Goal: Task Accomplishment & Management: Manage account settings

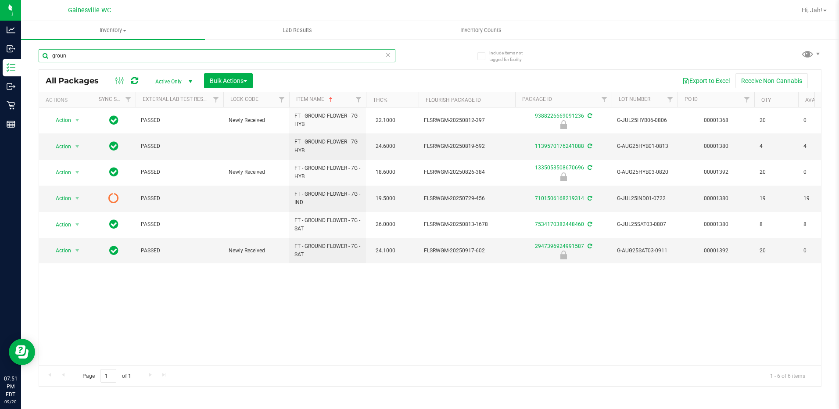
drag, startPoint x: 79, startPoint y: 54, endPoint x: -2, endPoint y: 53, distance: 81.2
click at [0, 53] on html "Analytics Inbound Inventory Outbound Retail Reports 07:51 PM EDT [DATE] 09/20 G…" at bounding box center [419, 204] width 839 height 409
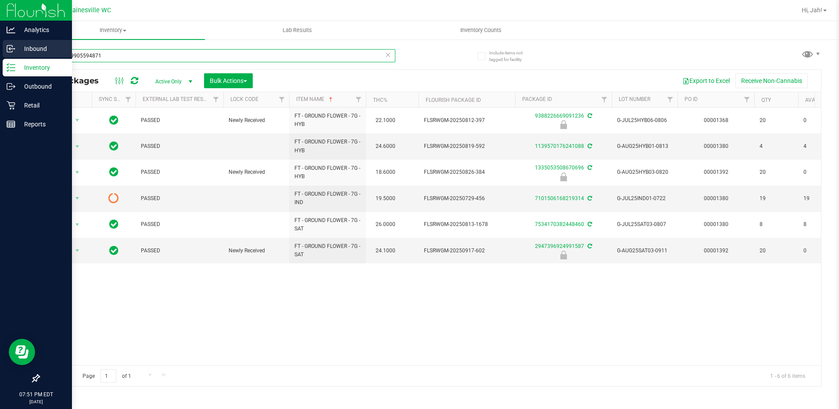
type input "9282209905594871"
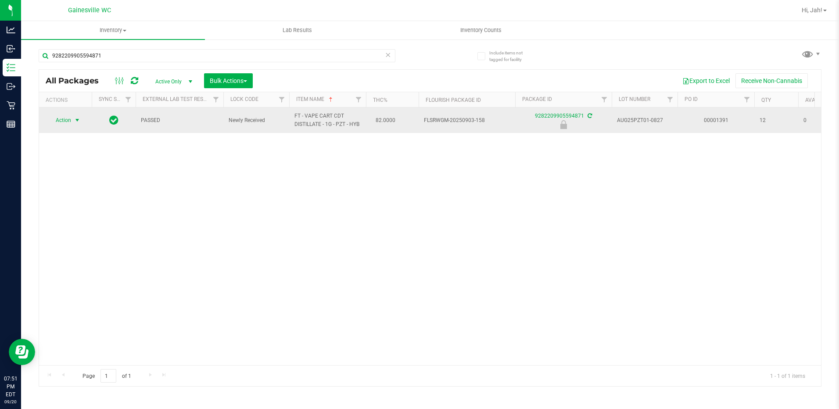
click at [70, 118] on span "Action" at bounding box center [60, 120] width 24 height 12
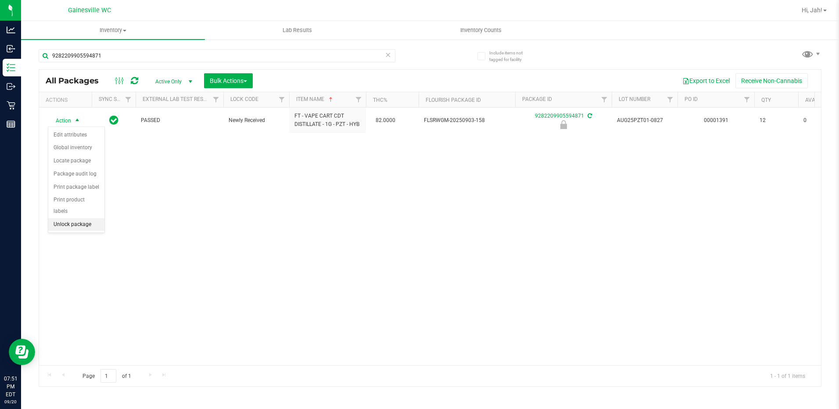
click at [64, 218] on li "Unlock package" at bounding box center [76, 224] width 56 height 13
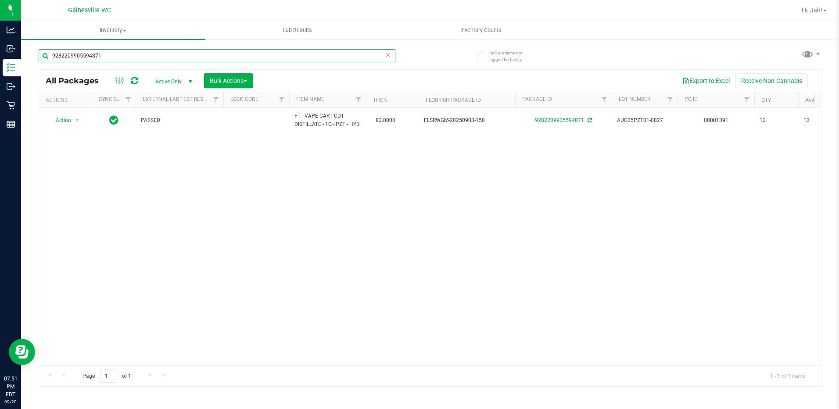
drag, startPoint x: 105, startPoint y: 54, endPoint x: 119, endPoint y: 58, distance: 14.7
click at [49, 58] on input "9282209905594871" at bounding box center [217, 55] width 357 height 13
type input "1826918752399772"
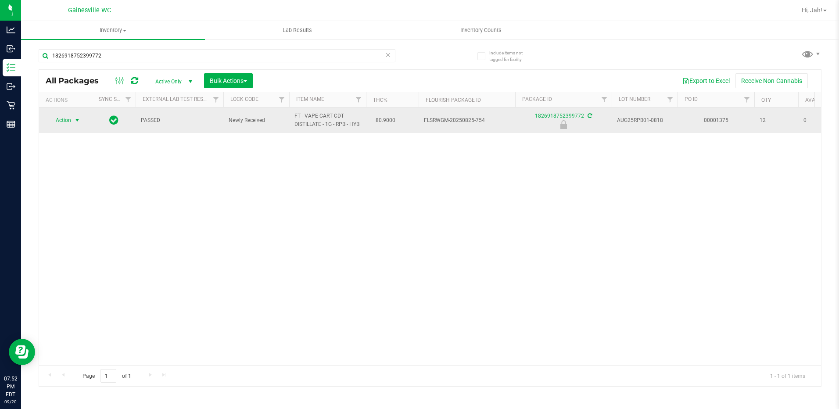
click at [73, 125] on span "select" at bounding box center [77, 120] width 11 height 12
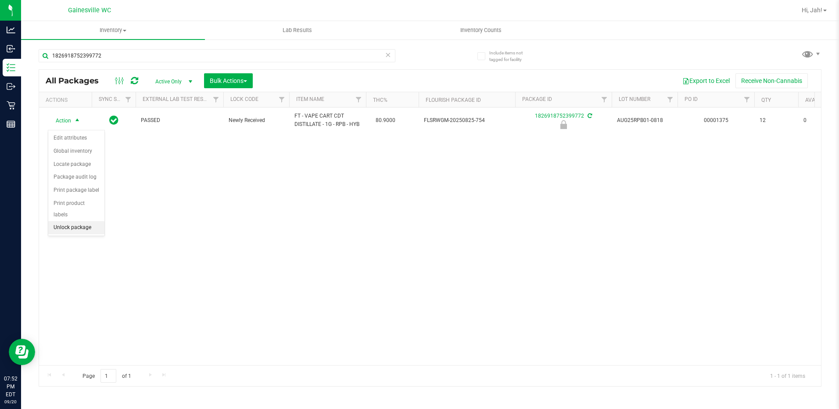
click at [71, 221] on li "Unlock package" at bounding box center [76, 227] width 56 height 13
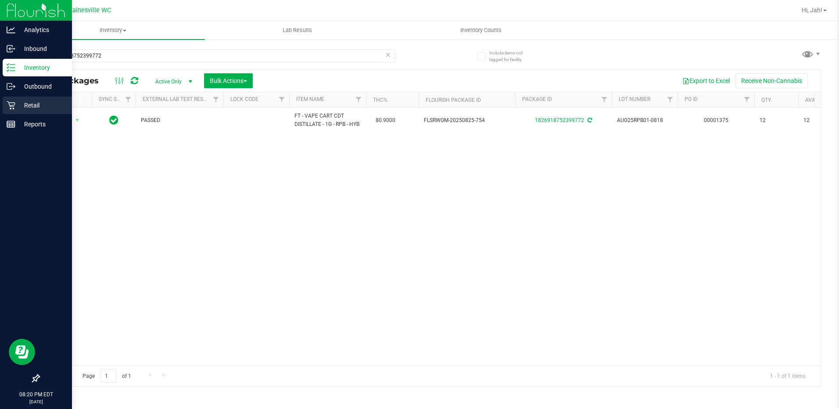
click at [18, 106] on p "Retail" at bounding box center [41, 105] width 53 height 11
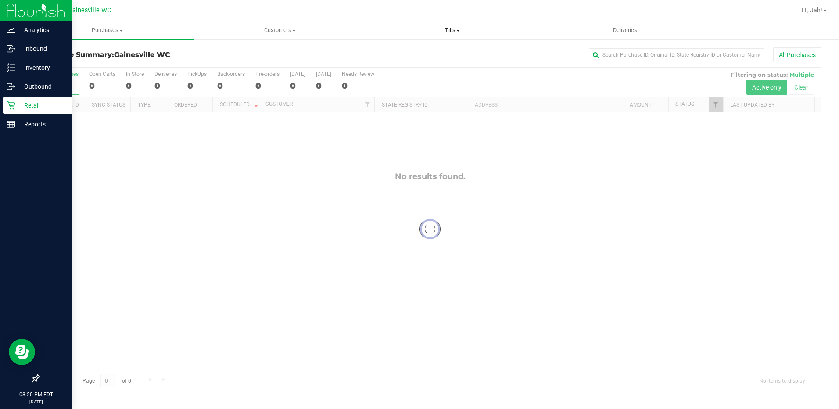
click at [453, 29] on span "Tills" at bounding box center [453, 30] width 172 height 8
click at [448, 50] on li "Manage tills" at bounding box center [452, 53] width 172 height 11
click at [443, 56] on li "Manage tills" at bounding box center [452, 53] width 172 height 11
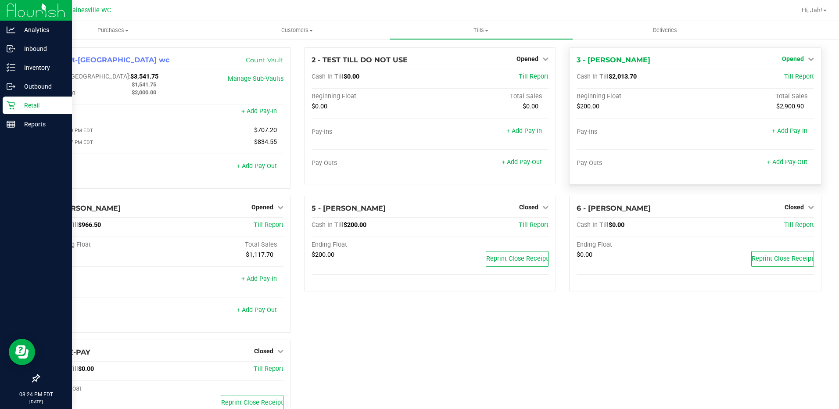
click at [808, 59] on icon at bounding box center [811, 59] width 6 height 6
click at [786, 79] on link "Close Till" at bounding box center [794, 77] width 24 height 7
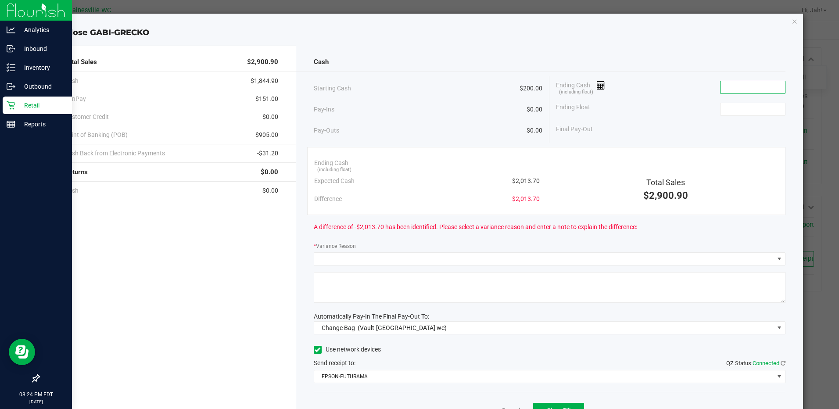
click at [763, 86] on input at bounding box center [752, 87] width 65 height 12
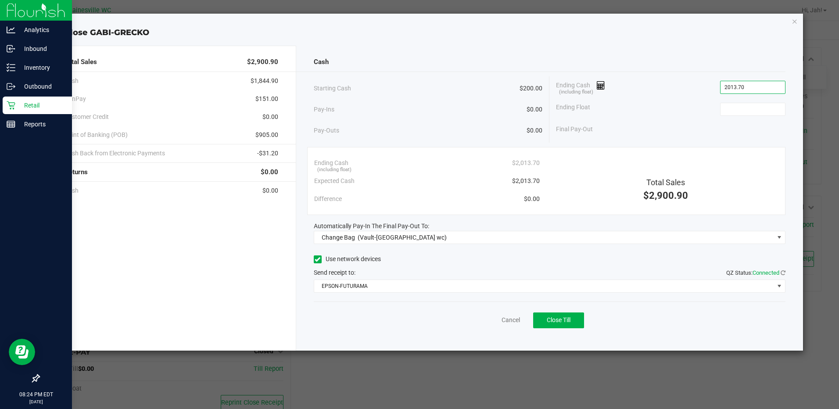
type input "$2,013.70"
click at [750, 101] on div "Ending Float" at bounding box center [670, 109] width 229 height 22
click at [749, 109] on input at bounding box center [752, 109] width 65 height 12
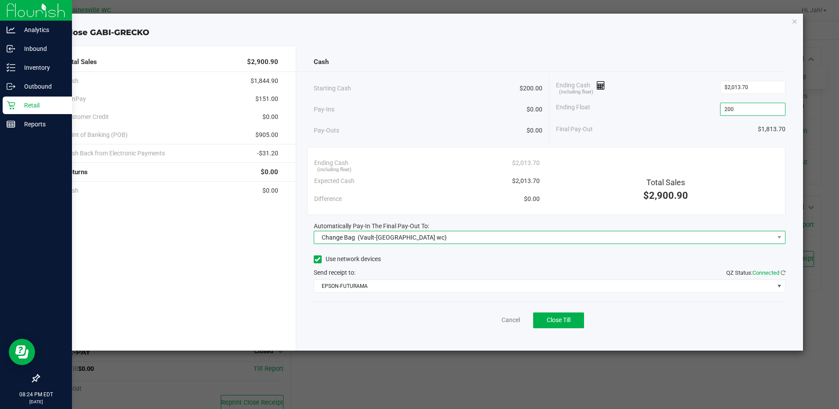
type input "$200.00"
drag, startPoint x: 517, startPoint y: 233, endPoint x: 508, endPoint y: 234, distance: 8.9
click at [516, 233] on span "Change Bag (Vault-[GEOGRAPHIC_DATA] wc)" at bounding box center [544, 237] width 460 height 12
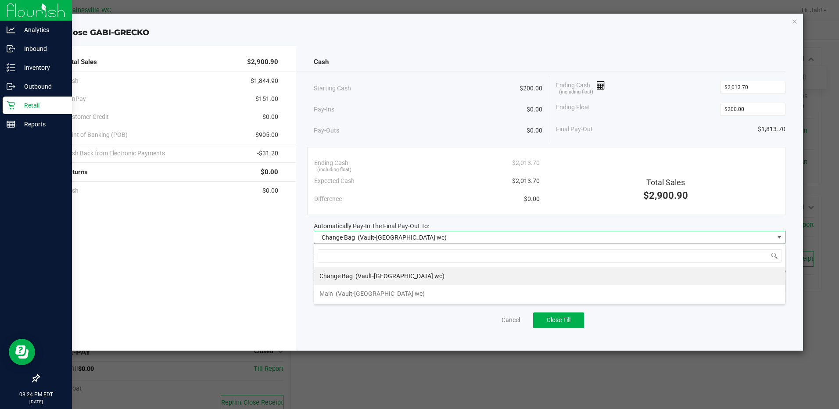
scroll to position [13, 472]
click at [357, 286] on div "Main (Vault-[GEOGRAPHIC_DATA] wc)" at bounding box center [371, 294] width 105 height 16
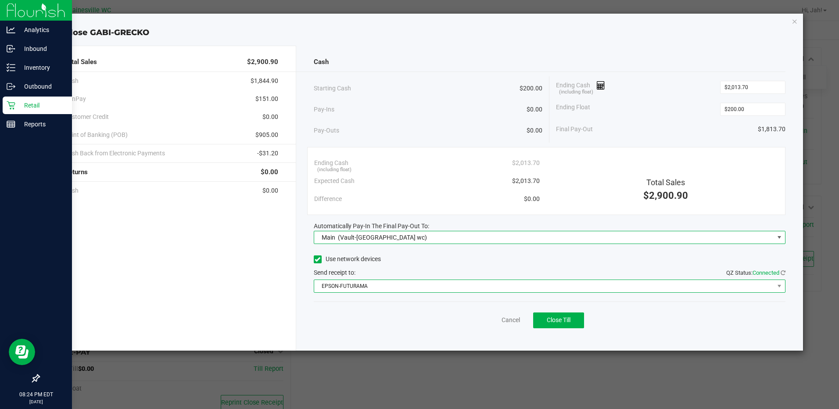
click at [364, 285] on span "EPSON-FUTURAMA" at bounding box center [544, 286] width 460 height 12
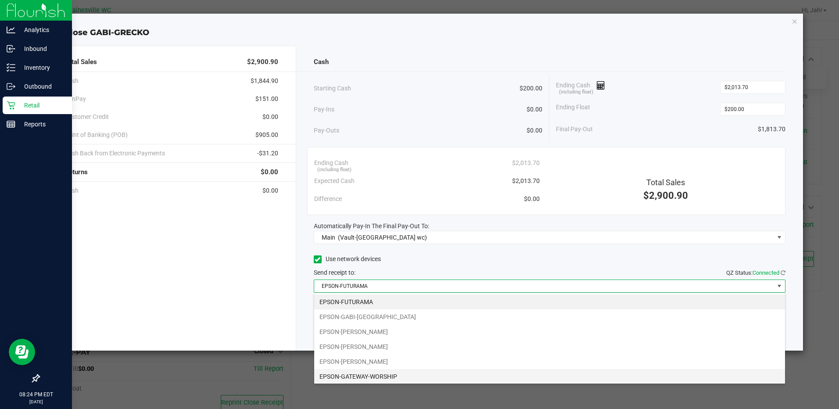
click at [363, 372] on li "EPSON-GATEWAY-WORSHIP" at bounding box center [549, 376] width 471 height 15
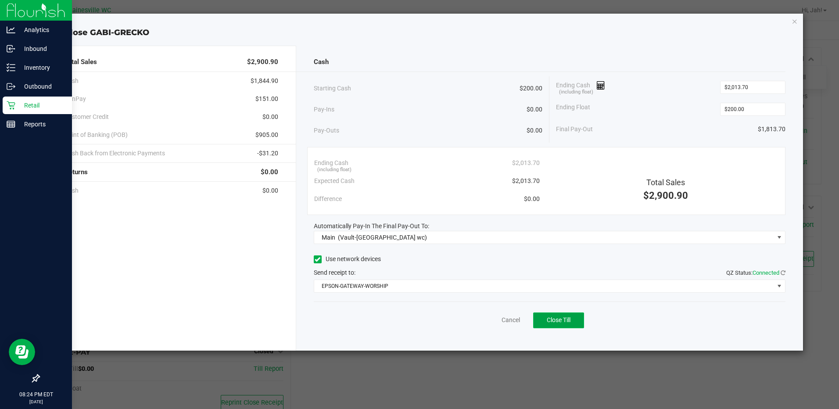
click at [573, 323] on button "Close Till" at bounding box center [558, 320] width 51 height 16
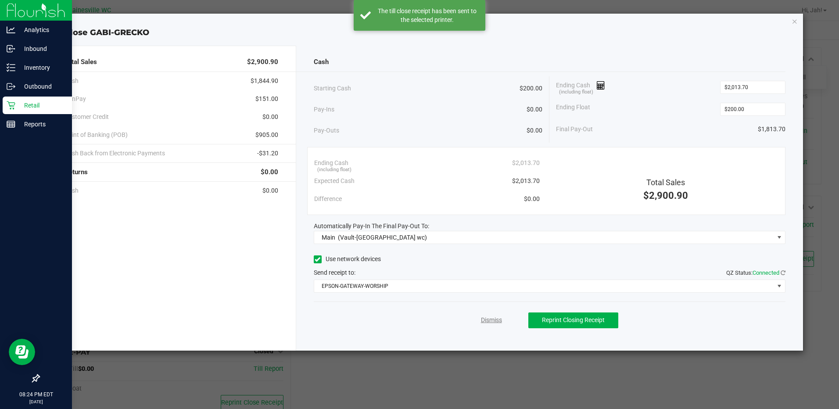
click at [491, 321] on link "Dismiss" at bounding box center [491, 319] width 21 height 9
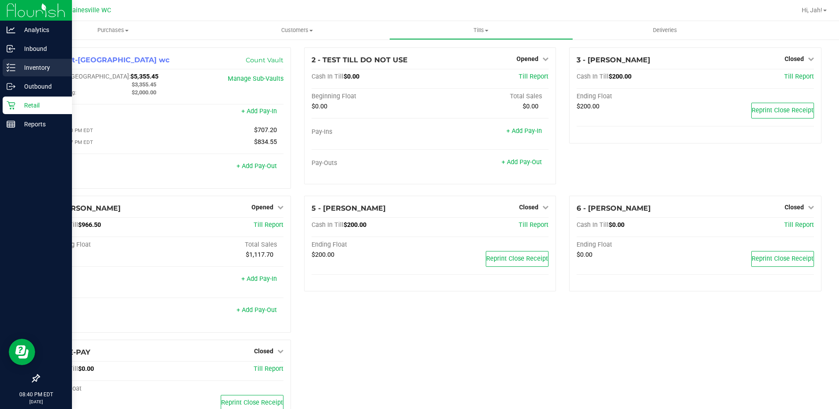
click at [31, 68] on p "Inventory" at bounding box center [41, 67] width 53 height 11
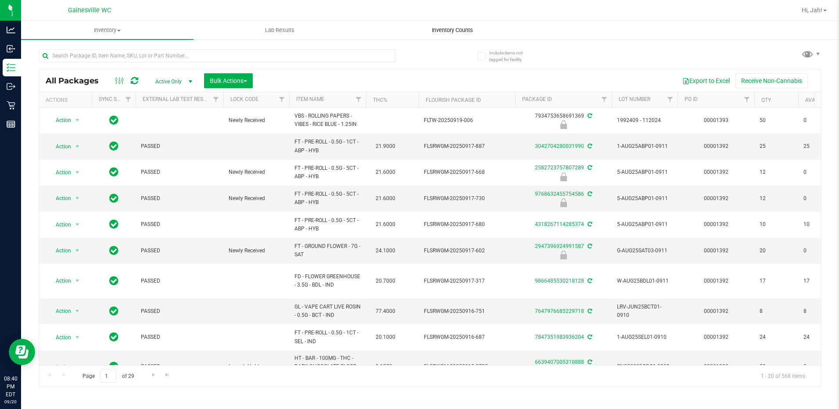
click at [444, 26] on span "Inventory Counts" at bounding box center [452, 30] width 65 height 8
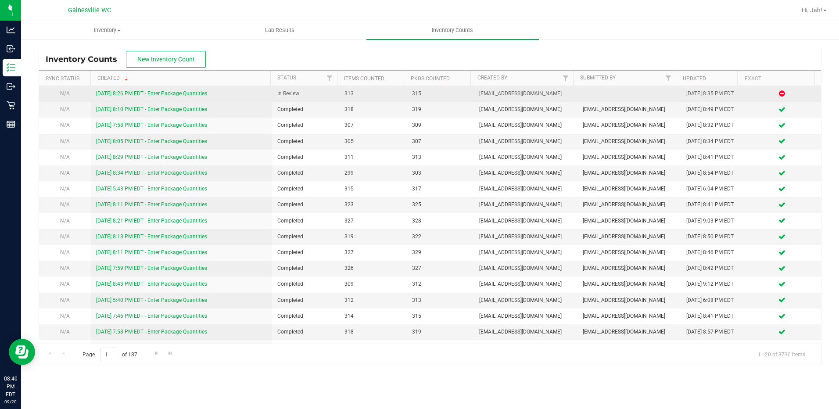
click at [120, 91] on link "9/20/25 8:26 PM EDT - Enter Package Quantities" at bounding box center [151, 93] width 111 height 6
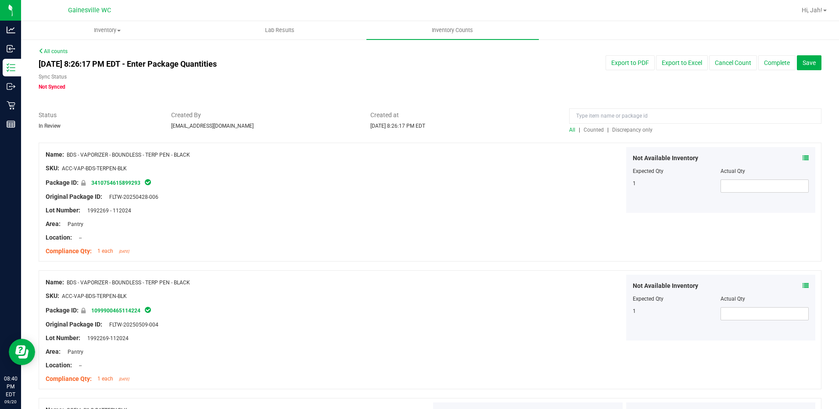
click at [632, 131] on span "Discrepancy only" at bounding box center [632, 130] width 40 height 6
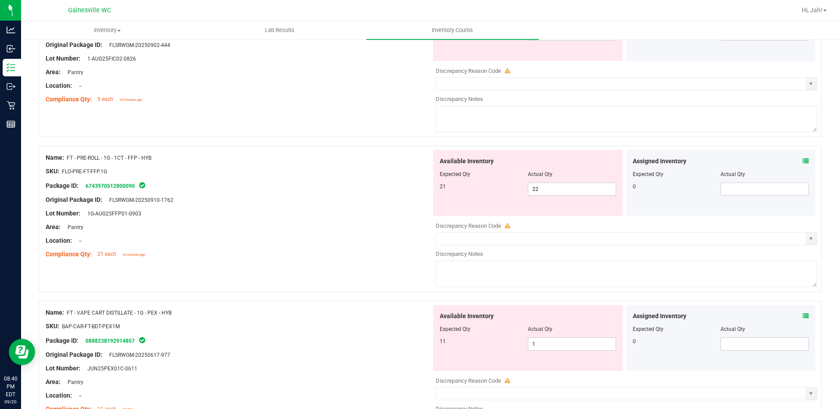
scroll to position [176, 0]
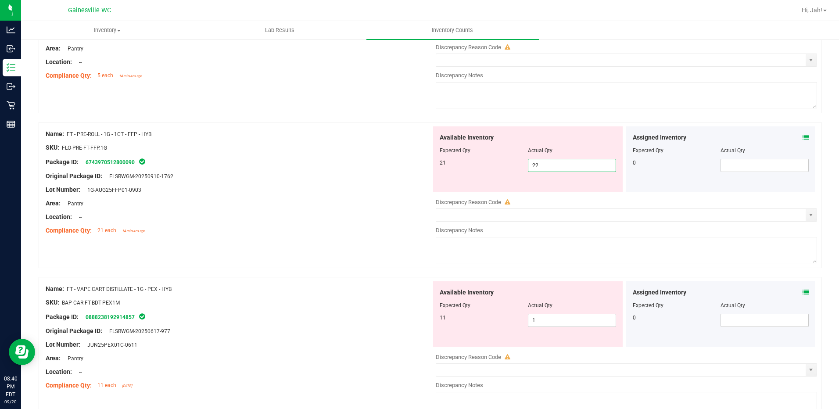
drag, startPoint x: 571, startPoint y: 167, endPoint x: 513, endPoint y: 171, distance: 57.6
click at [513, 171] on div "21 22 22" at bounding box center [528, 165] width 176 height 13
type input "21"
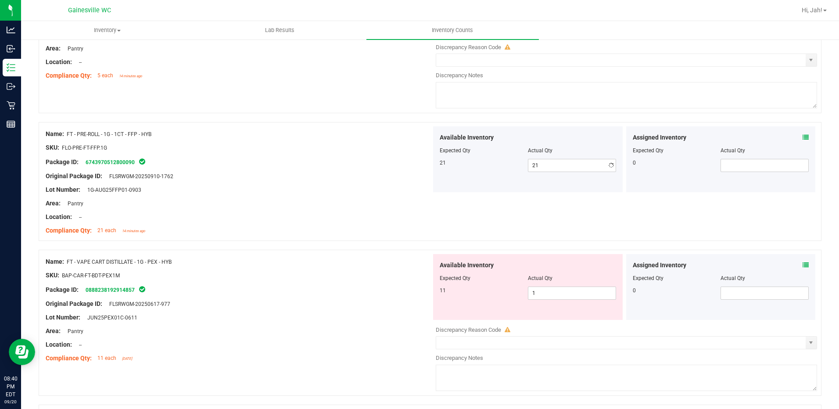
click at [273, 195] on div at bounding box center [239, 196] width 386 height 4
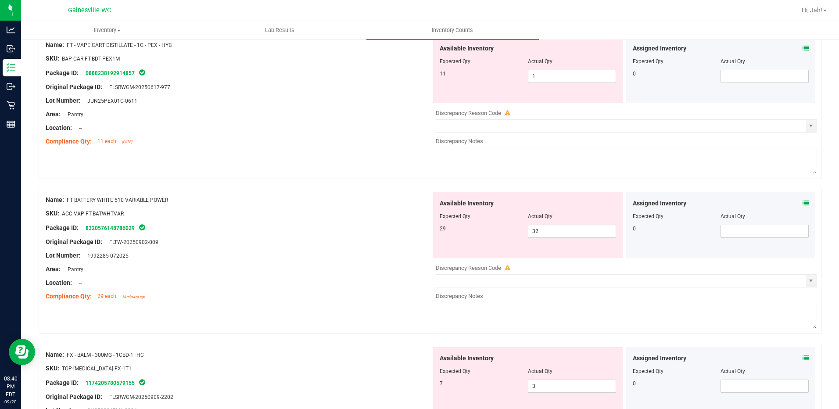
scroll to position [395, 0]
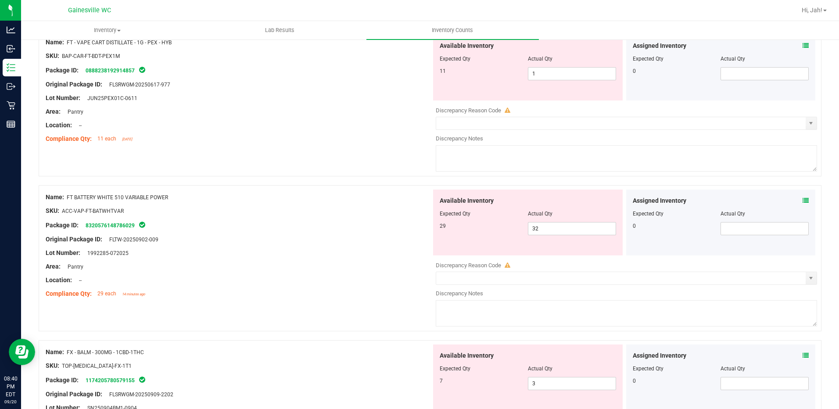
click at [803, 201] on icon at bounding box center [806, 200] width 6 height 6
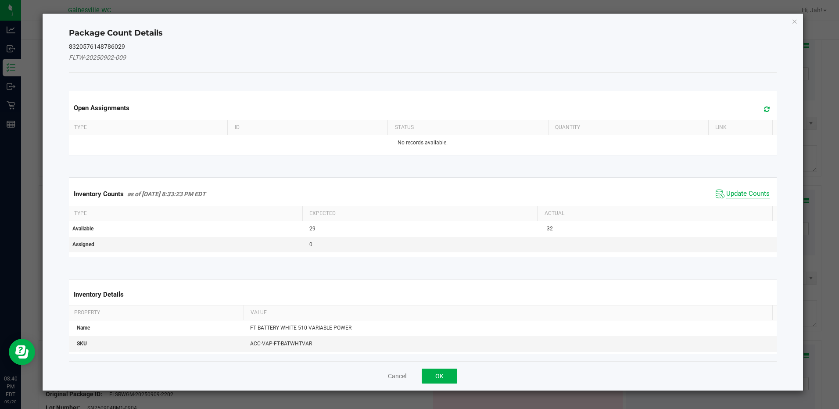
click at [726, 194] on span "Update Counts" at bounding box center [747, 194] width 43 height 9
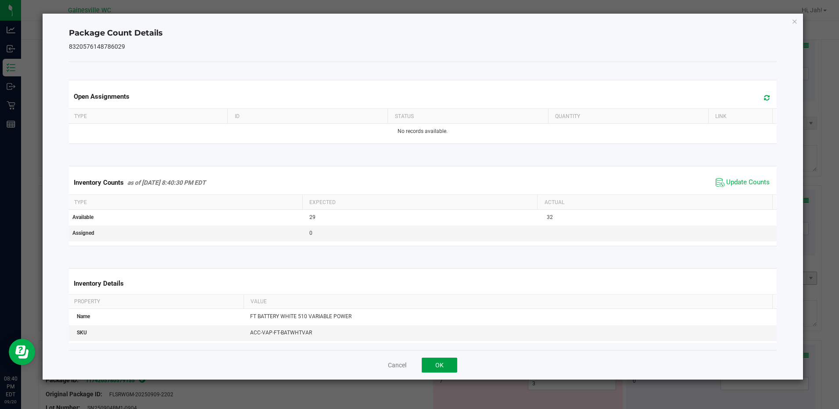
drag, startPoint x: 452, startPoint y: 365, endPoint x: 510, endPoint y: 273, distance: 108.7
click at [451, 364] on button "OK" at bounding box center [440, 365] width 36 height 15
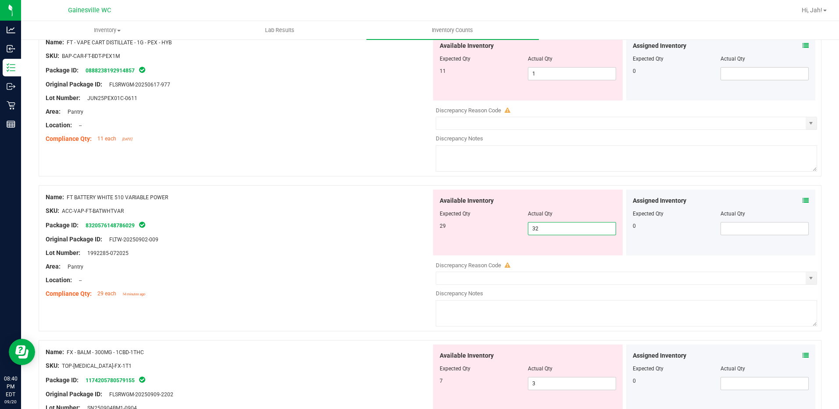
drag, startPoint x: 536, startPoint y: 231, endPoint x: 501, endPoint y: 233, distance: 34.8
click at [501, 233] on div "29 32 32" at bounding box center [528, 228] width 176 height 13
type input "29"
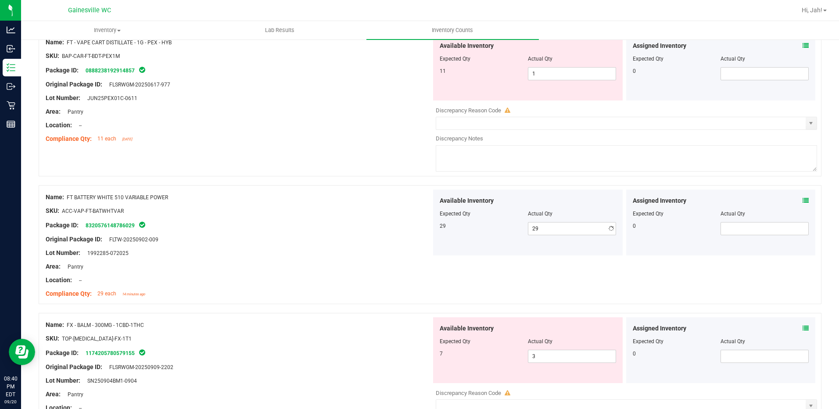
click at [361, 241] on div "Original Package ID: FLTW-20250902-009" at bounding box center [239, 239] width 386 height 9
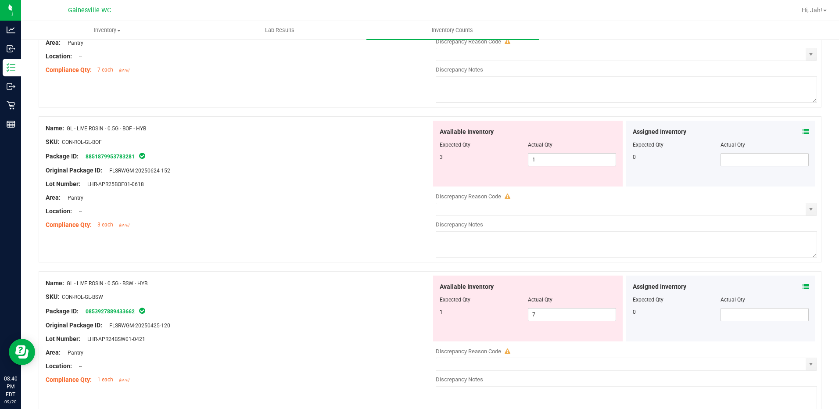
scroll to position [746, 0]
drag, startPoint x: 540, startPoint y: 161, endPoint x: 523, endPoint y: 161, distance: 16.7
click at [523, 161] on div "3 1 1" at bounding box center [528, 160] width 176 height 13
type input "3"
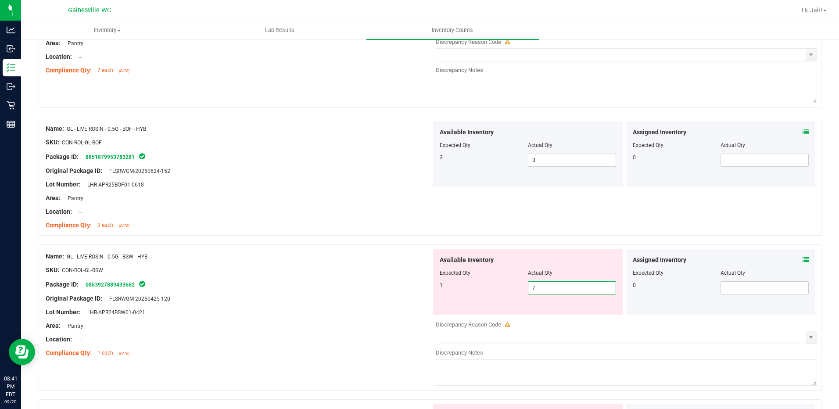
drag, startPoint x: 531, startPoint y: 317, endPoint x: 500, endPoint y: 317, distance: 31.6
click at [500, 317] on div "Available Inventory Expected Qty Actual Qty 1 7 7" at bounding box center [624, 318] width 386 height 139
type input "1"
drag, startPoint x: 377, startPoint y: 294, endPoint x: 369, endPoint y: 293, distance: 8.9
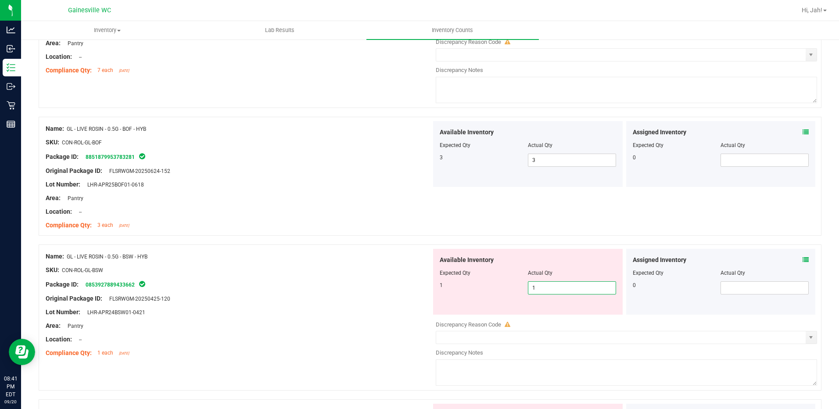
click at [375, 294] on div "Original Package ID: FLSRWGM-20250425-120" at bounding box center [239, 298] width 386 height 9
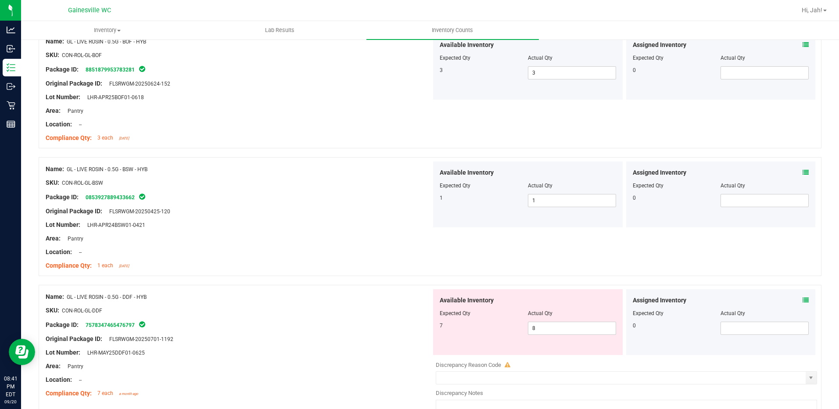
scroll to position [834, 0]
drag, startPoint x: 542, startPoint y: 325, endPoint x: 493, endPoint y: 325, distance: 48.7
click at [493, 325] on div "7 8 8" at bounding box center [528, 327] width 176 height 13
type input "7"
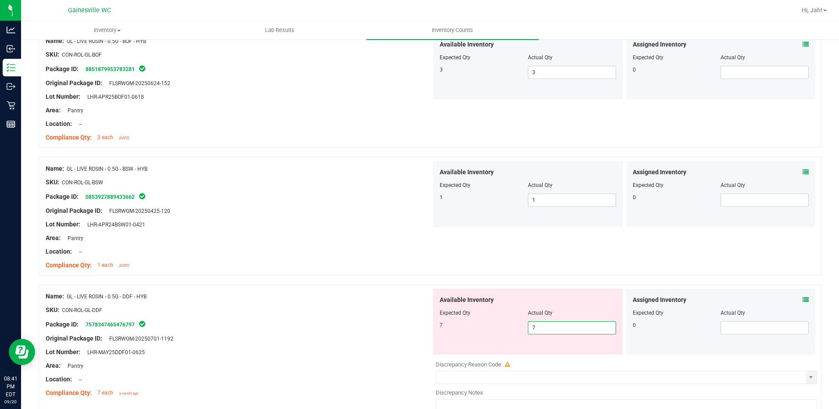
click at [280, 338] on div "Original Package ID: FLSRWGM-20250701-1192" at bounding box center [239, 338] width 386 height 9
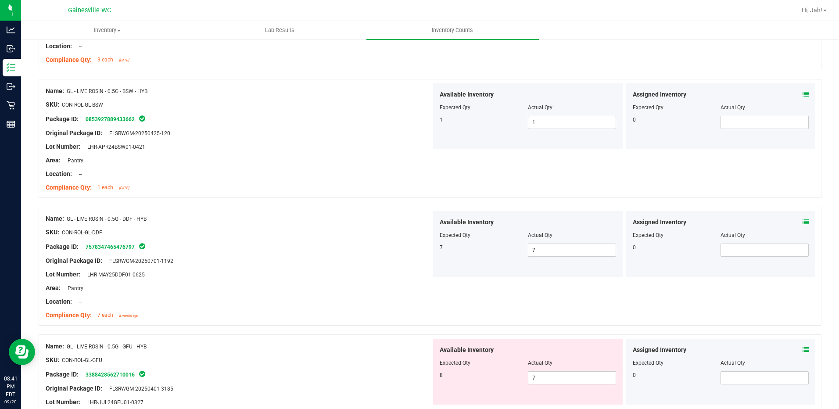
scroll to position [1053, 0]
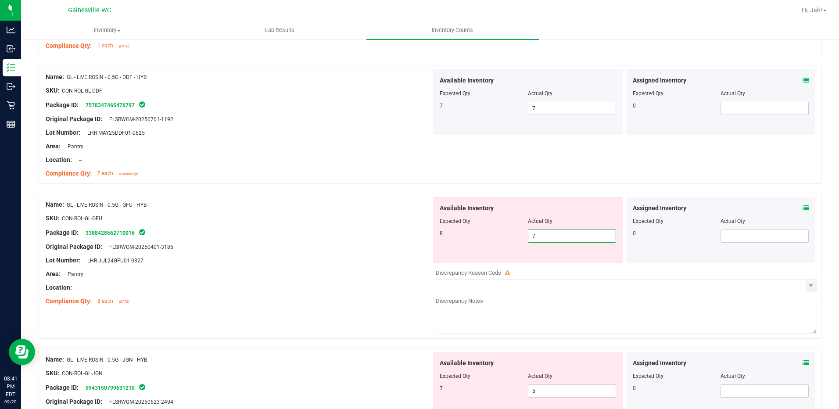
click at [457, 238] on div "8 7 7" at bounding box center [528, 235] width 176 height 13
type input "8"
click at [358, 265] on div at bounding box center [239, 267] width 386 height 4
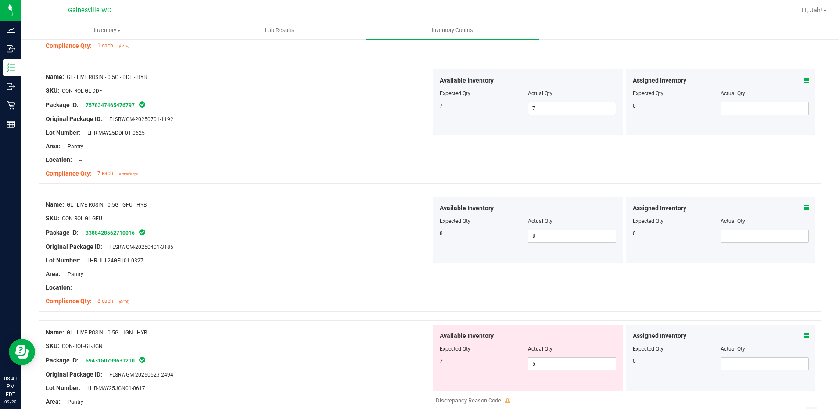
scroll to position [1141, 0]
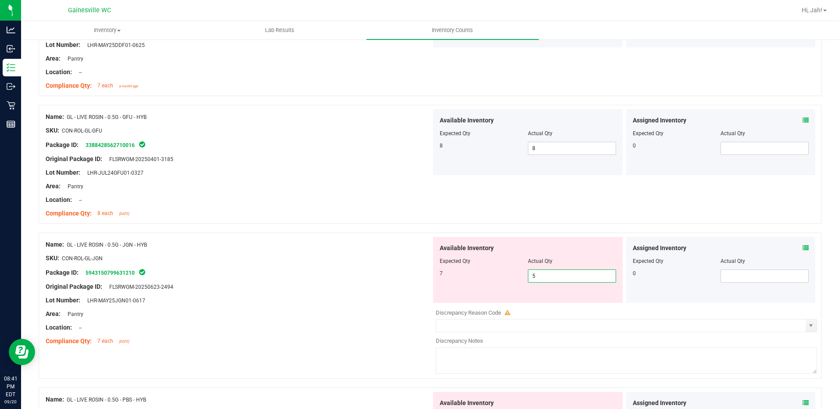
drag, startPoint x: 563, startPoint y: 275, endPoint x: 484, endPoint y: 278, distance: 78.6
click at [486, 278] on div "7 5 5" at bounding box center [528, 275] width 176 height 13
type input "7"
click at [330, 308] on div at bounding box center [239, 307] width 386 height 4
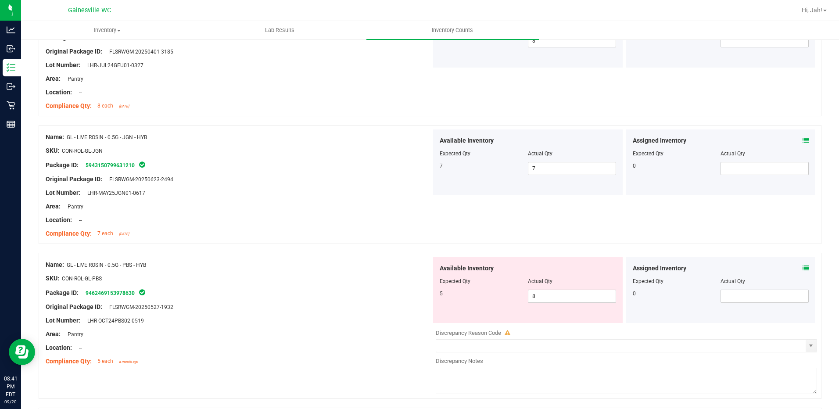
scroll to position [1360, 0]
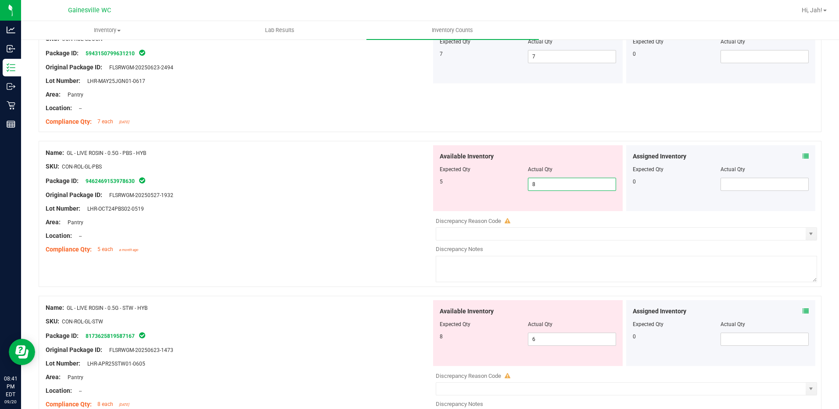
drag, startPoint x: 538, startPoint y: 187, endPoint x: 498, endPoint y: 186, distance: 40.8
click at [498, 186] on div "5 8 8" at bounding box center [528, 184] width 176 height 13
type input "5"
click at [380, 215] on div at bounding box center [239, 215] width 386 height 4
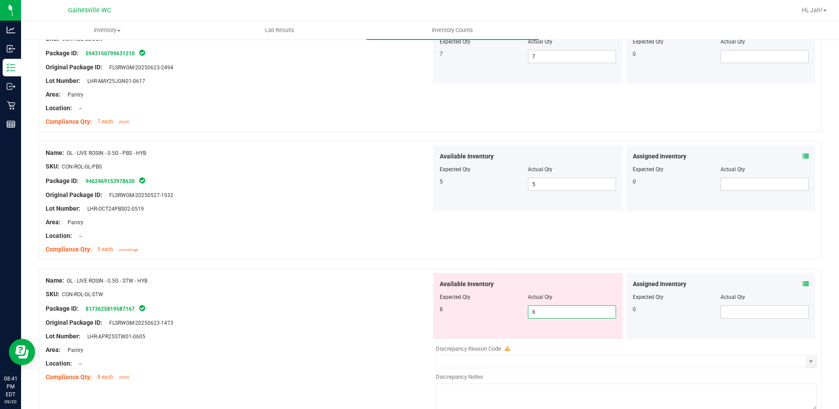
drag, startPoint x: 555, startPoint y: 311, endPoint x: 498, endPoint y: 312, distance: 56.6
click at [498, 312] on div "8 6 6" at bounding box center [528, 311] width 176 height 13
type input "8"
click at [254, 316] on div at bounding box center [239, 316] width 386 height 4
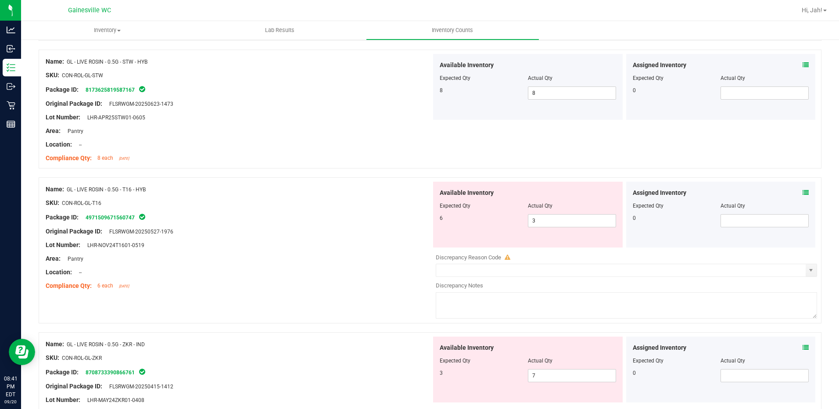
scroll to position [1580, 0]
drag, startPoint x: 552, startPoint y: 226, endPoint x: 426, endPoint y: 227, distance: 125.9
click at [426, 227] on div "Name: GL - LIVE ROSIN - 0.5G - T16 - HYB SKU: CON-ROL-GL-T16 Package ID: 497150…" at bounding box center [430, 250] width 783 height 146
type input "6"
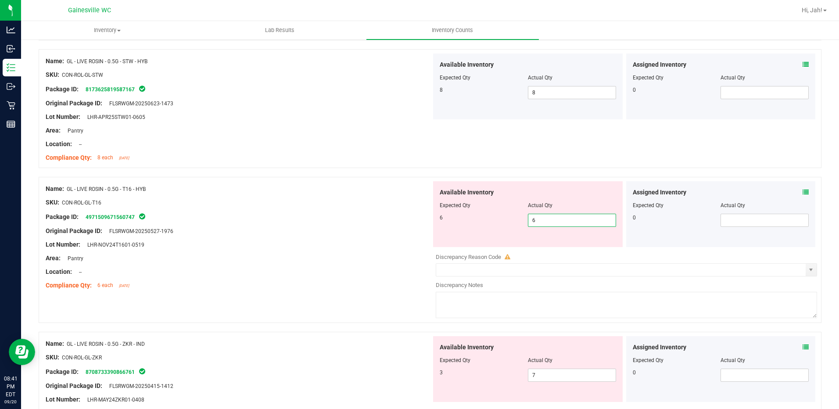
click at [410, 240] on div "Lot Number: LHR-NOV24T1601-0519" at bounding box center [239, 244] width 386 height 9
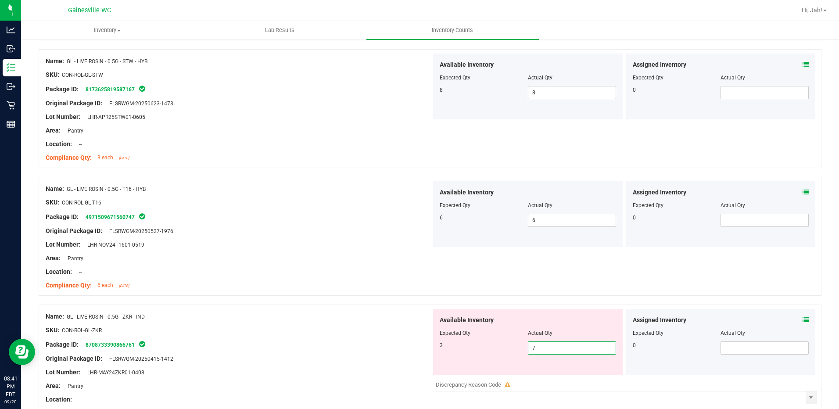
drag, startPoint x: 542, startPoint y: 349, endPoint x: 499, endPoint y: 345, distance: 43.2
click at [499, 345] on div "3 7 7" at bounding box center [528, 347] width 176 height 13
type input "3"
drag, startPoint x: 202, startPoint y: 351, endPoint x: 225, endPoint y: 347, distance: 23.1
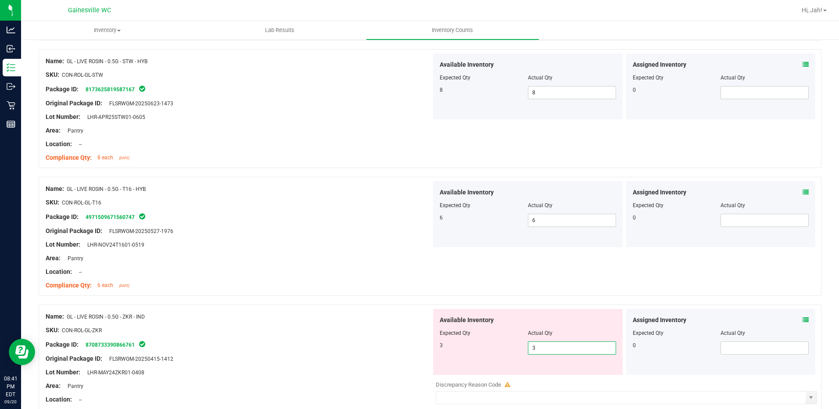
click at [210, 350] on div at bounding box center [239, 352] width 386 height 4
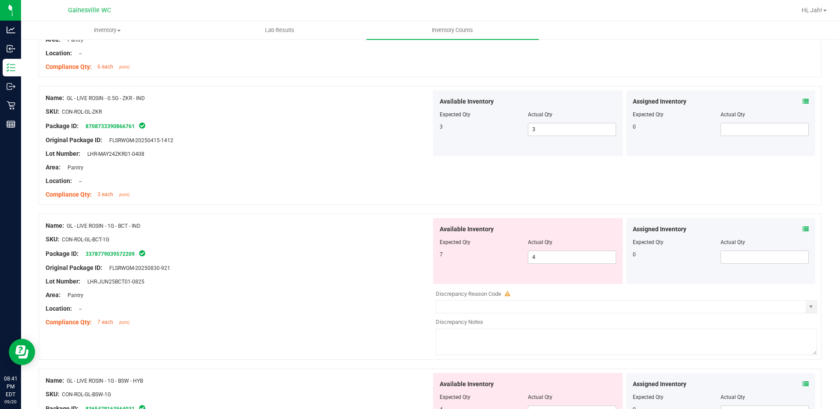
scroll to position [1799, 0]
click at [562, 258] on span "4 4" at bounding box center [572, 256] width 88 height 13
drag, startPoint x: 559, startPoint y: 257, endPoint x: 528, endPoint y: 257, distance: 30.3
click at [528, 257] on input "4" at bounding box center [571, 256] width 87 height 12
type input "7"
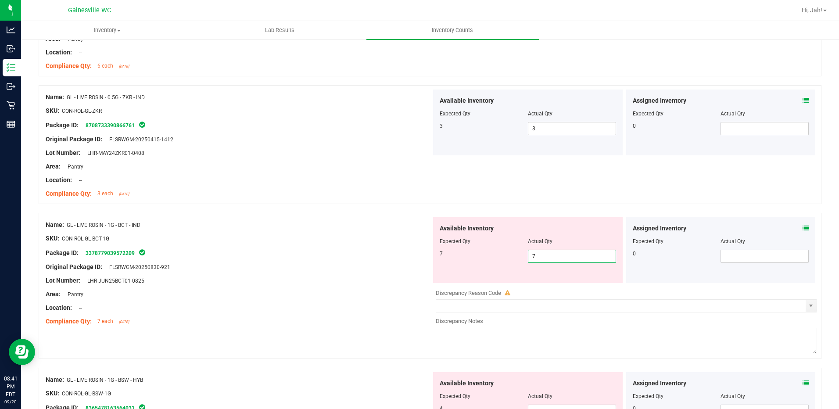
type input "7"
click at [341, 262] on div "Original Package ID: FLSRWGM-20250830-921" at bounding box center [239, 266] width 386 height 9
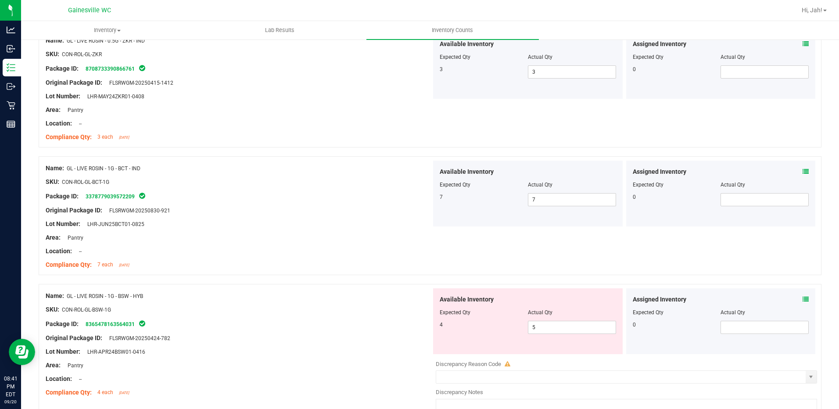
scroll to position [1974, 0]
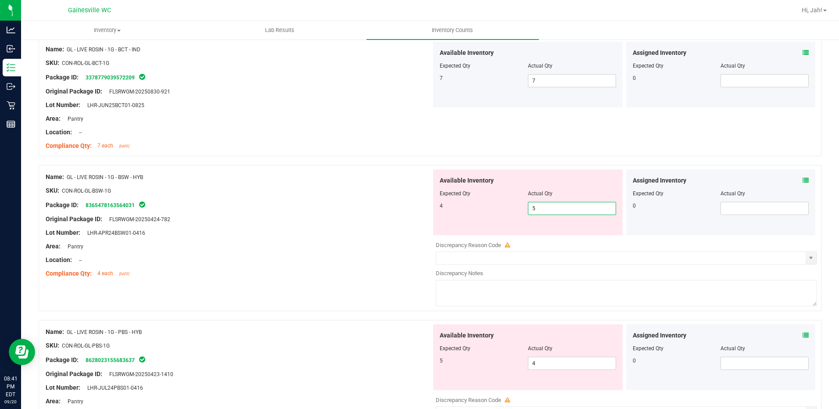
drag, startPoint x: 553, startPoint y: 213, endPoint x: 504, endPoint y: 214, distance: 49.2
click at [504, 214] on div "4 5 5" at bounding box center [528, 208] width 176 height 13
type input "4"
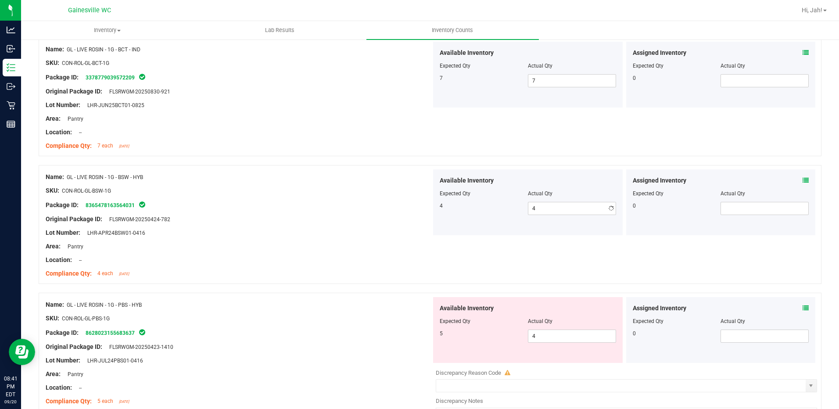
click at [421, 237] on div "Lot Number: LHR-APR24BSW01-0416" at bounding box center [239, 232] width 386 height 9
drag, startPoint x: 552, startPoint y: 337, endPoint x: 487, endPoint y: 340, distance: 64.6
click at [487, 340] on div "5 4 4" at bounding box center [528, 336] width 176 height 13
type input "5"
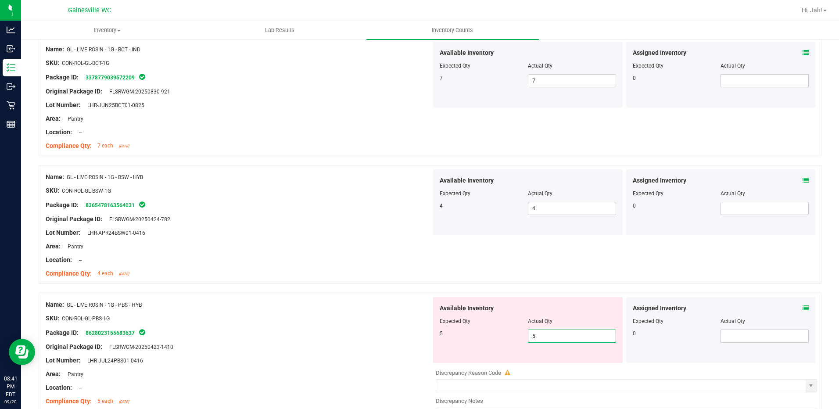
click at [324, 302] on div "Name: GL - LIVE ROSIN - 1G - PBS - HYB" at bounding box center [239, 304] width 386 height 9
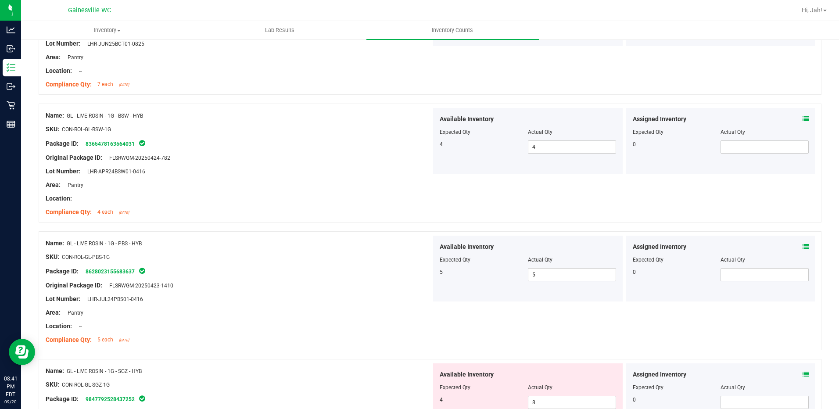
scroll to position [2150, 0]
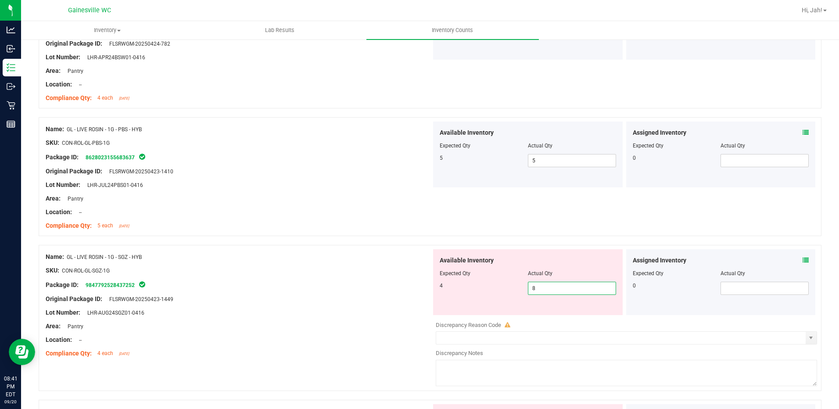
click at [566, 290] on span "8 8" at bounding box center [572, 288] width 88 height 13
drag, startPoint x: 565, startPoint y: 290, endPoint x: 531, endPoint y: 288, distance: 33.8
click at [531, 288] on input "8" at bounding box center [571, 288] width 87 height 12
drag, startPoint x: 531, startPoint y: 288, endPoint x: 524, endPoint y: 288, distance: 7.5
click at [528, 288] on input "8" at bounding box center [571, 288] width 87 height 12
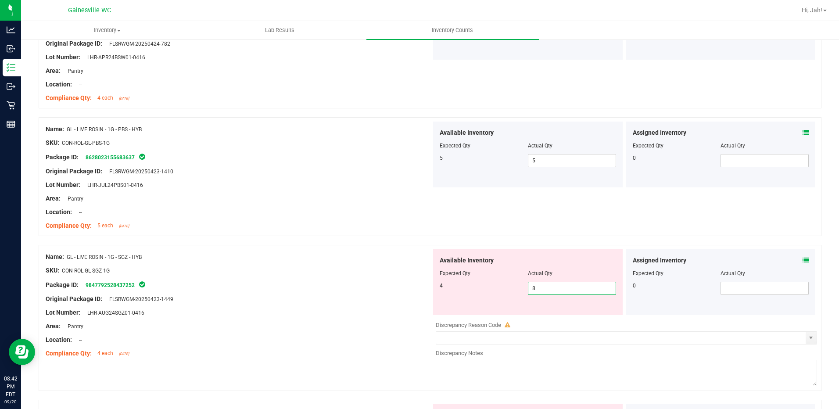
type input "4"
click at [315, 331] on div at bounding box center [239, 333] width 386 height 4
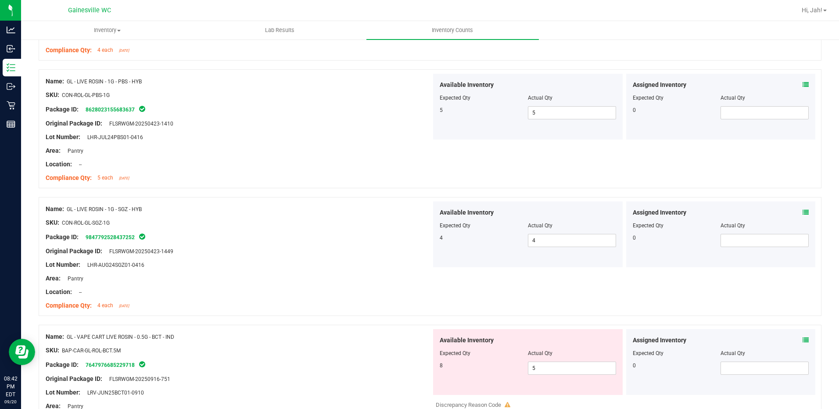
scroll to position [2282, 0]
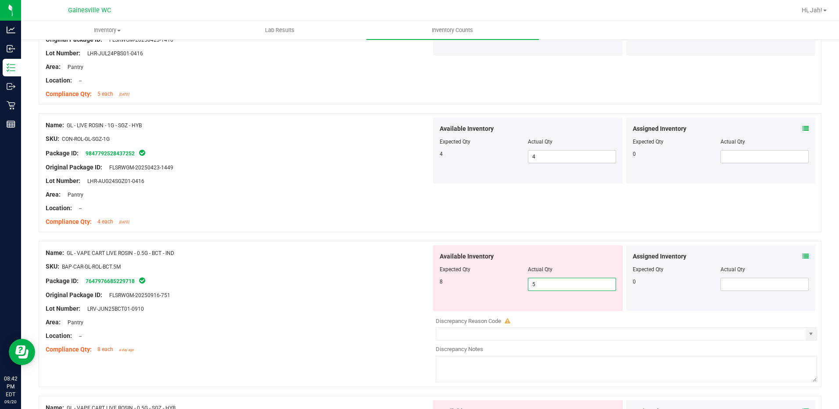
drag, startPoint x: 548, startPoint y: 285, endPoint x: 510, endPoint y: 290, distance: 38.0
click at [510, 290] on div "8 5 5" at bounding box center [528, 284] width 176 height 13
type input "8"
click at [353, 327] on div at bounding box center [239, 329] width 386 height 4
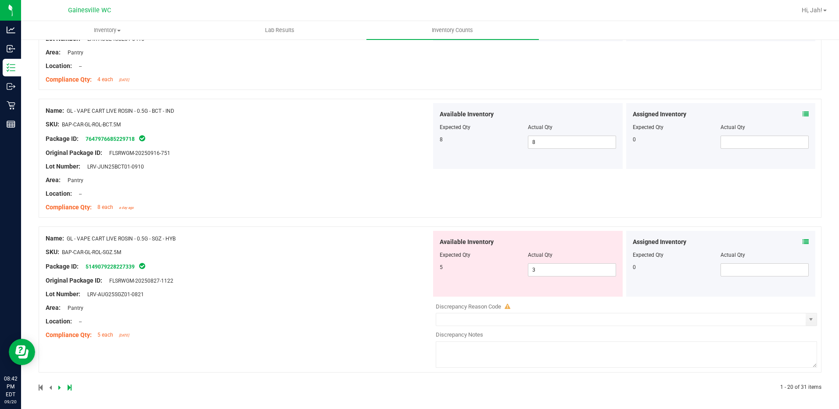
scroll to position [2426, 0]
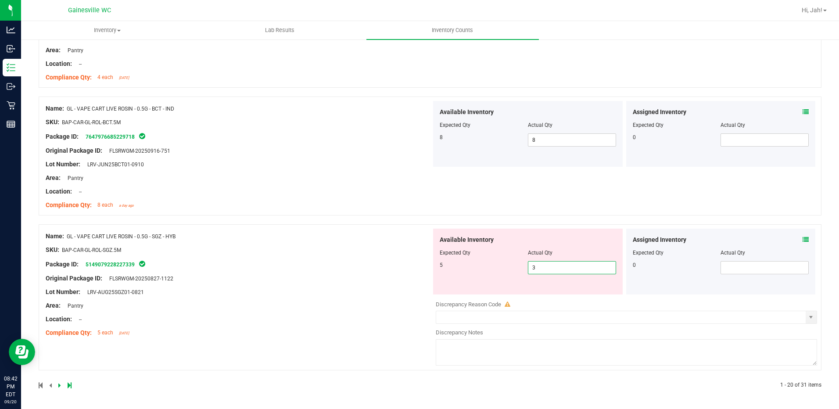
drag, startPoint x: 542, startPoint y: 268, endPoint x: 441, endPoint y: 272, distance: 101.0
click at [441, 272] on div "5 3 3" at bounding box center [528, 267] width 176 height 13
type input "5"
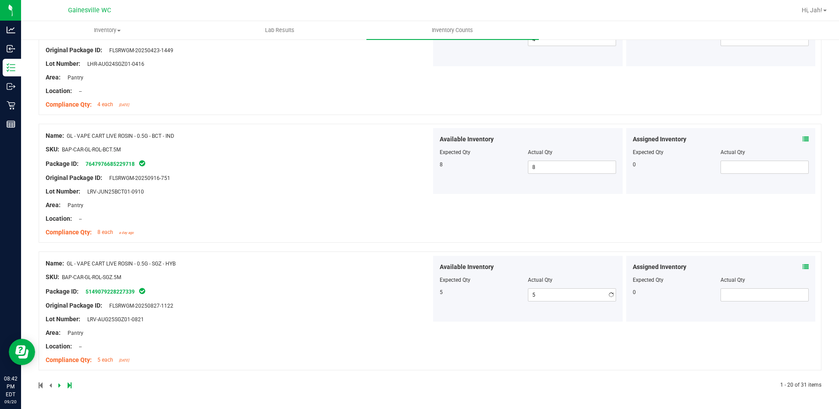
click at [397, 315] on div "Name: GL - VAPE CART LIVE ROSIN - 0.5G - SGZ - HYB SKU: BAP-CAR-GL-ROL-SGZ.5M P…" at bounding box center [239, 312] width 386 height 112
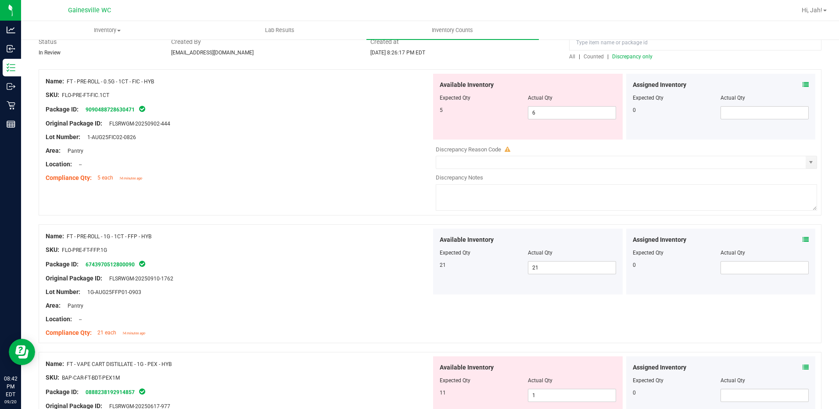
scroll to position [0, 0]
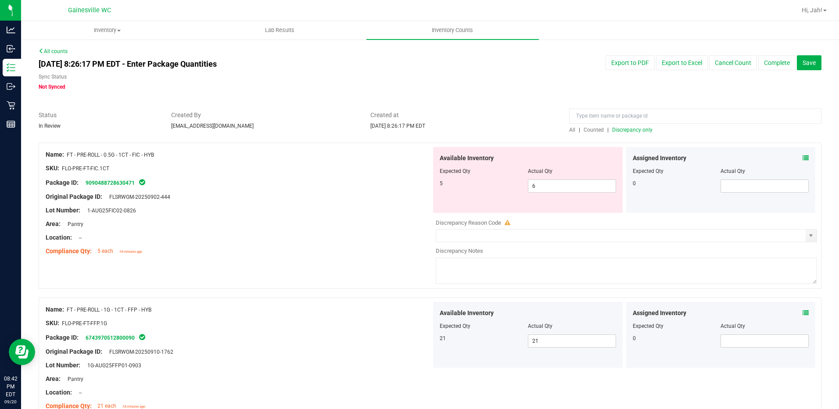
click at [635, 127] on span "Discrepancy only" at bounding box center [632, 130] width 40 height 6
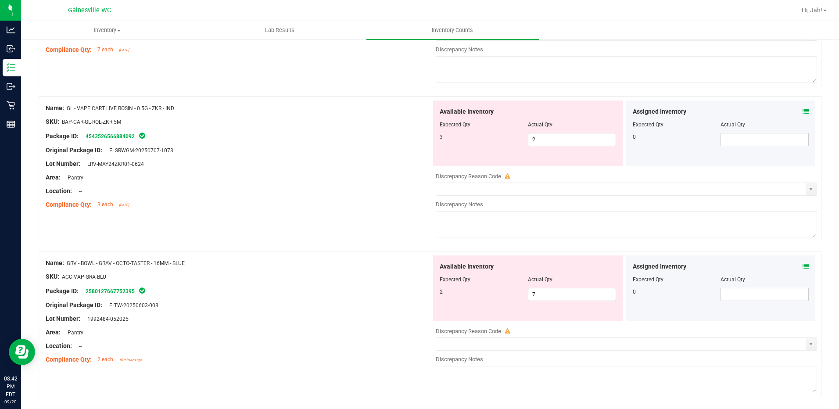
scroll to position [527, 0]
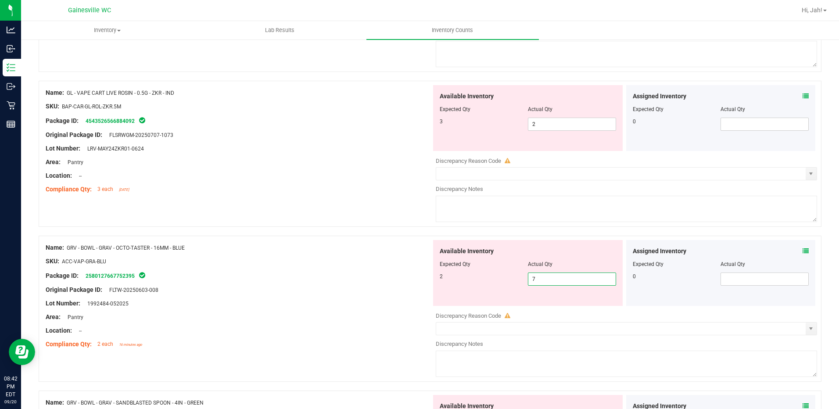
drag, startPoint x: 507, startPoint y: 286, endPoint x: 500, endPoint y: 287, distance: 7.1
click at [500, 287] on div "Available Inventory Expected Qty Actual Qty 2 7 7" at bounding box center [528, 273] width 190 height 66
type input "2"
click at [335, 153] on div at bounding box center [239, 155] width 386 height 4
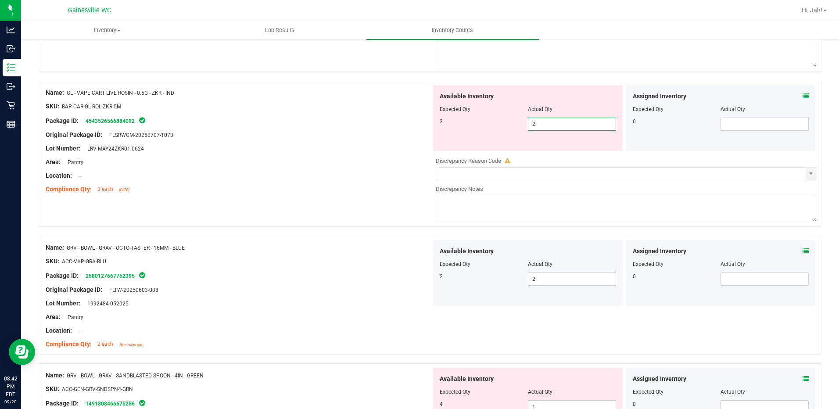
drag, startPoint x: 540, startPoint y: 125, endPoint x: 491, endPoint y: 125, distance: 49.1
click at [491, 125] on div "3 2 2" at bounding box center [528, 124] width 176 height 13
type input "3"
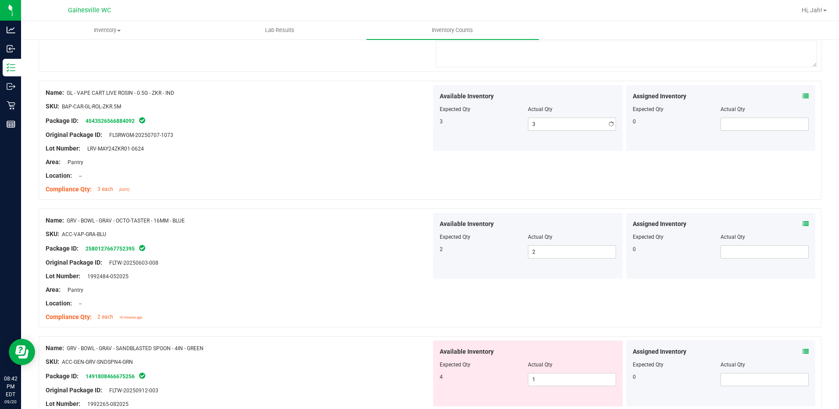
click at [357, 176] on div "Location: --" at bounding box center [239, 175] width 386 height 9
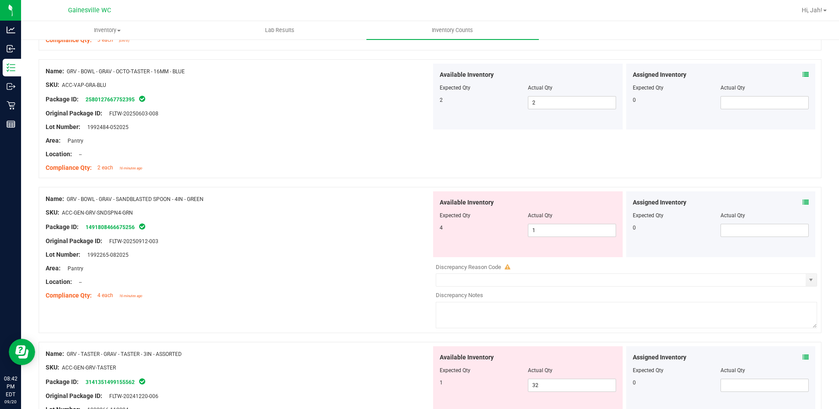
scroll to position [702, 0]
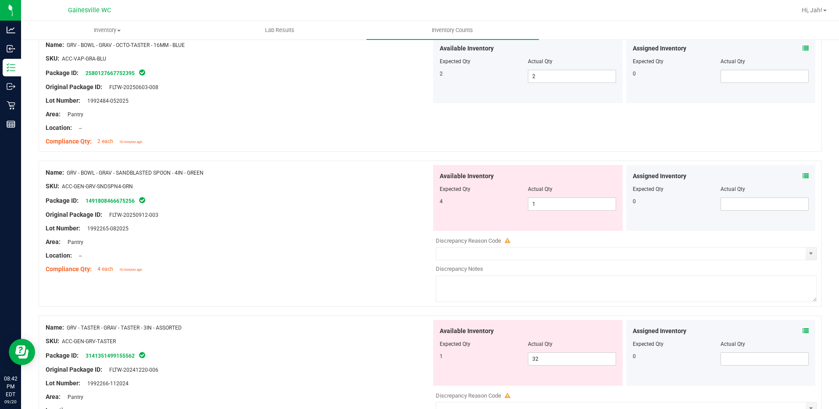
click at [519, 205] on div "4 1 1" at bounding box center [528, 203] width 176 height 13
drag, startPoint x: 556, startPoint y: 205, endPoint x: 504, endPoint y: 205, distance: 52.2
click at [504, 205] on div "4 1 1" at bounding box center [528, 203] width 176 height 13
type input "4"
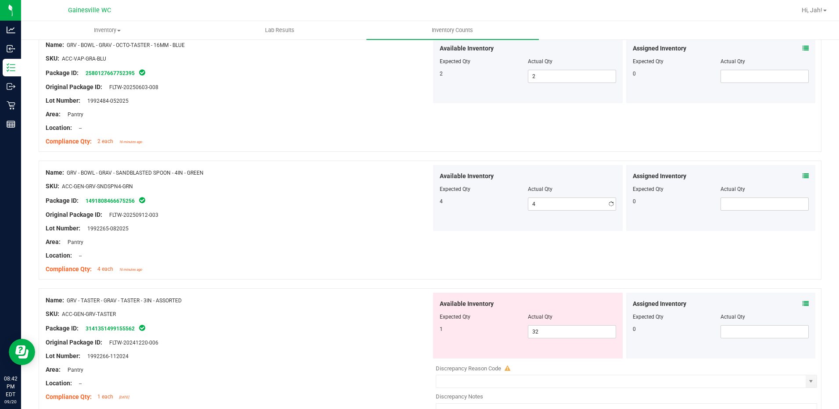
click at [390, 276] on div "Name: GRV - BOWL - GRAV - SANDBLASTED SPOON - 4IN - GREEN SKU: ACC-GEN-GRV-SNDS…" at bounding box center [239, 221] width 386 height 112
drag, startPoint x: 534, startPoint y: 332, endPoint x: 501, endPoint y: 335, distance: 33.5
click at [501, 335] on div "1 32 32" at bounding box center [528, 331] width 176 height 13
type input "1"
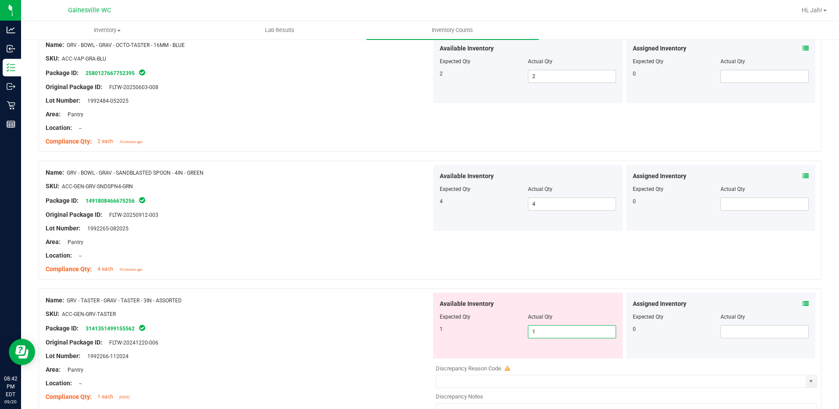
click at [383, 348] on div at bounding box center [239, 349] width 386 height 4
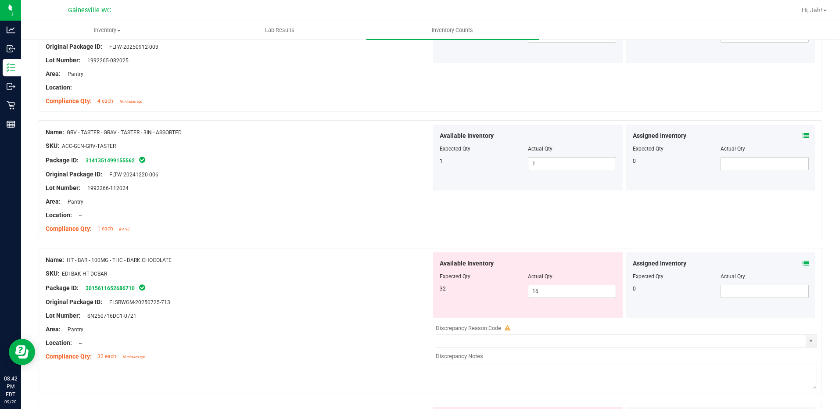
scroll to position [878, 0]
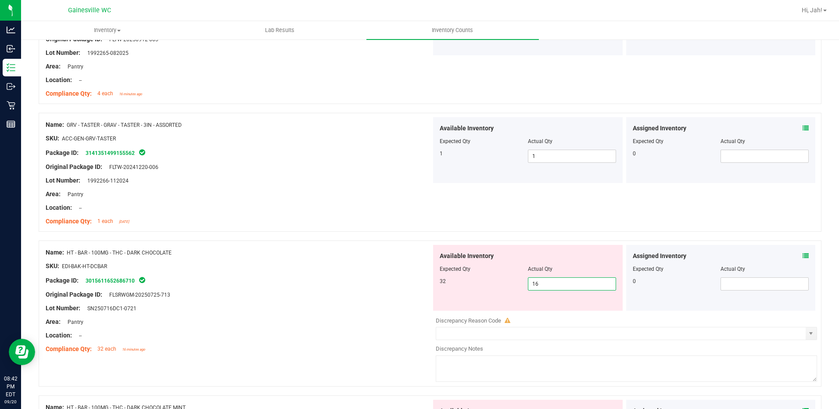
drag, startPoint x: 547, startPoint y: 287, endPoint x: 495, endPoint y: 287, distance: 51.8
click at [495, 287] on div "32 16 16" at bounding box center [528, 283] width 176 height 13
type input "32"
click at [334, 345] on div "Compliance Qty: 32 each 16 minutes ago" at bounding box center [239, 348] width 386 height 9
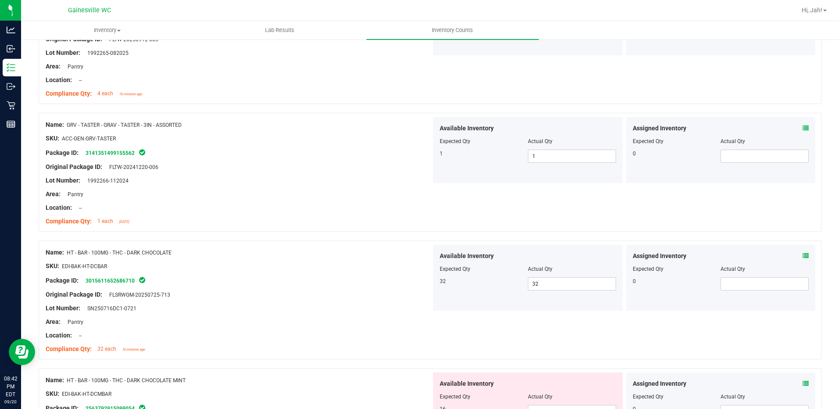
scroll to position [1053, 0]
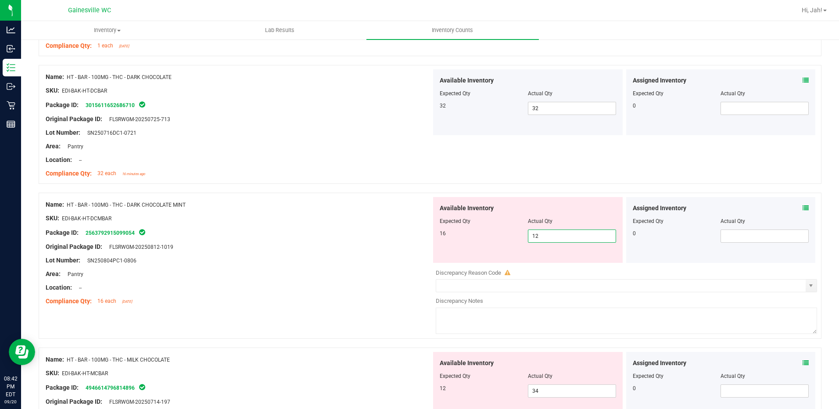
drag, startPoint x: 543, startPoint y: 240, endPoint x: 523, endPoint y: 240, distance: 20.6
click at [523, 240] on div "16 12 12" at bounding box center [528, 235] width 176 height 13
type input "16"
click at [202, 260] on div "Lot Number: SN250804PC1-0806" at bounding box center [239, 260] width 386 height 9
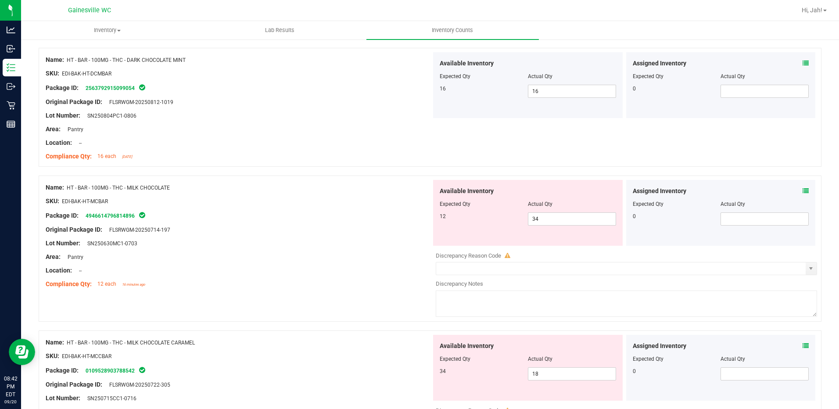
scroll to position [1229, 0]
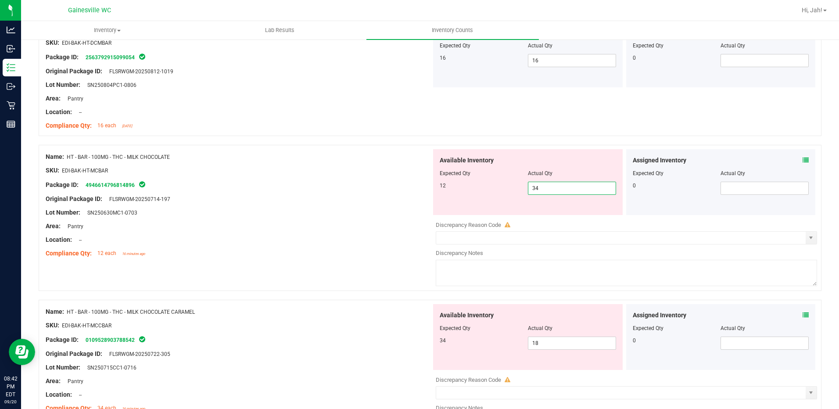
drag, startPoint x: 553, startPoint y: 189, endPoint x: 481, endPoint y: 190, distance: 72.4
click at [481, 189] on div "12 34 34" at bounding box center [528, 188] width 176 height 13
type input "12"
click at [261, 225] on div "Area: Pantry" at bounding box center [239, 226] width 386 height 9
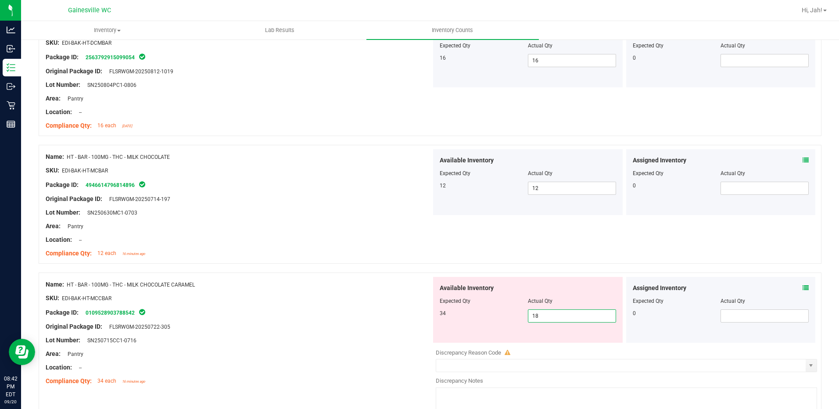
drag, startPoint x: 546, startPoint y: 317, endPoint x: 475, endPoint y: 319, distance: 70.7
click at [475, 319] on div "34 18 18" at bounding box center [528, 315] width 176 height 13
type input "34"
click at [383, 352] on div "Area: Pantry" at bounding box center [239, 353] width 386 height 9
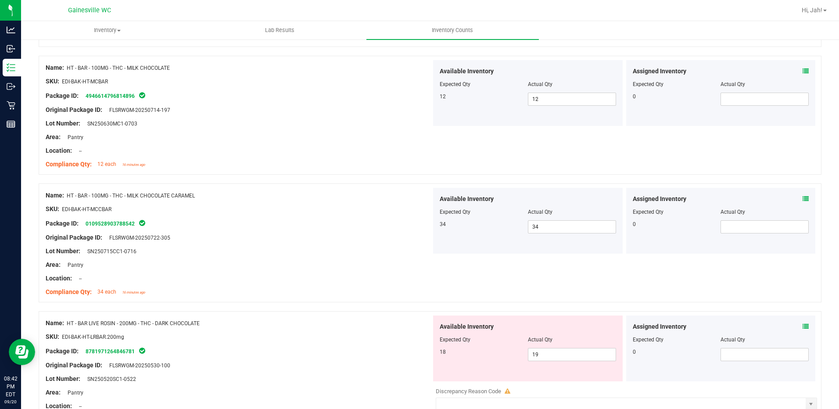
scroll to position [1448, 0]
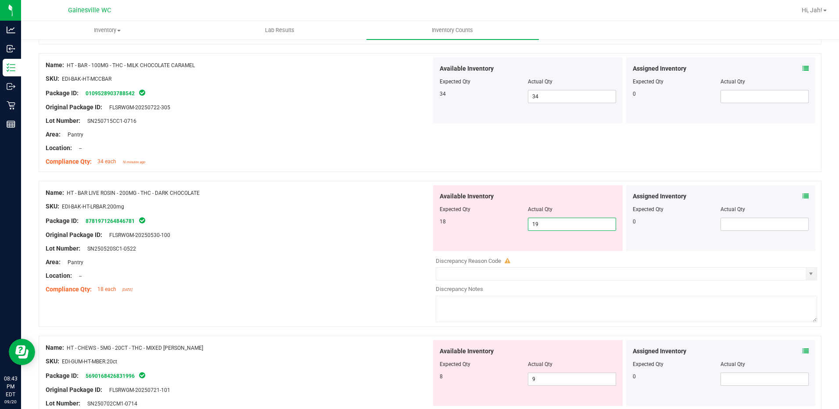
drag, startPoint x: 559, startPoint y: 223, endPoint x: 499, endPoint y: 229, distance: 60.0
click at [503, 227] on div "18 19 19" at bounding box center [528, 224] width 176 height 13
type input "18"
click at [290, 289] on div "Compliance Qty: 18 each 2 days ago" at bounding box center [239, 289] width 386 height 9
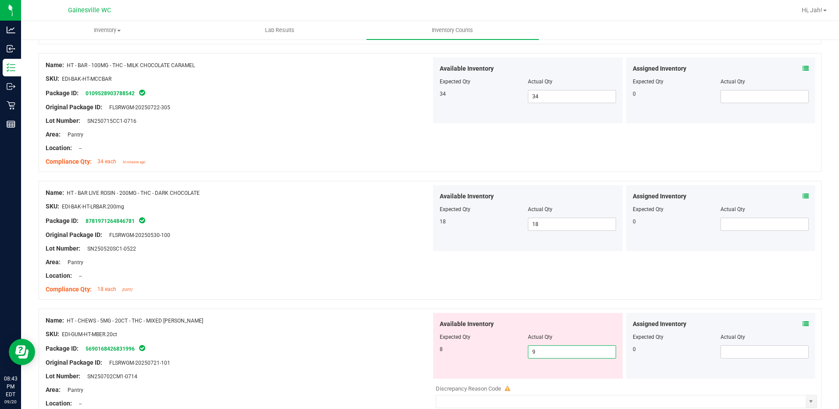
drag, startPoint x: 540, startPoint y: 351, endPoint x: 487, endPoint y: 355, distance: 52.8
click at [487, 355] on div "8 9 9" at bounding box center [528, 351] width 176 height 13
type input "8"
click at [325, 366] on div "Original Package ID: FLSRWGM-20250721-101" at bounding box center [239, 362] width 386 height 9
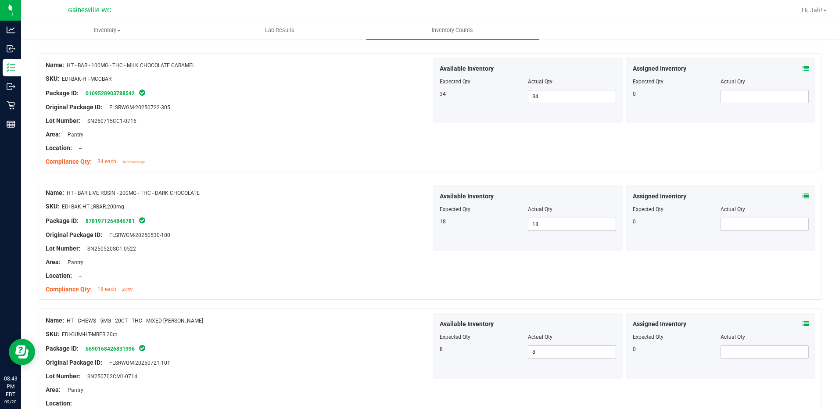
scroll to position [1660, 0]
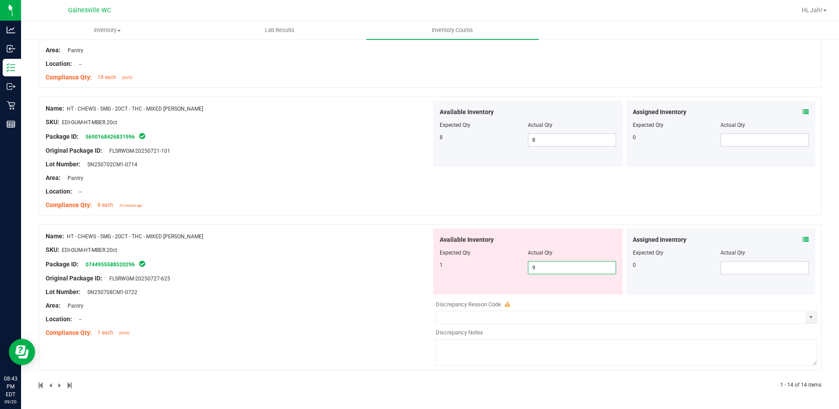
drag, startPoint x: 557, startPoint y: 273, endPoint x: 497, endPoint y: 269, distance: 60.7
click at [497, 269] on div "1 9 9" at bounding box center [528, 267] width 176 height 13
type input "1"
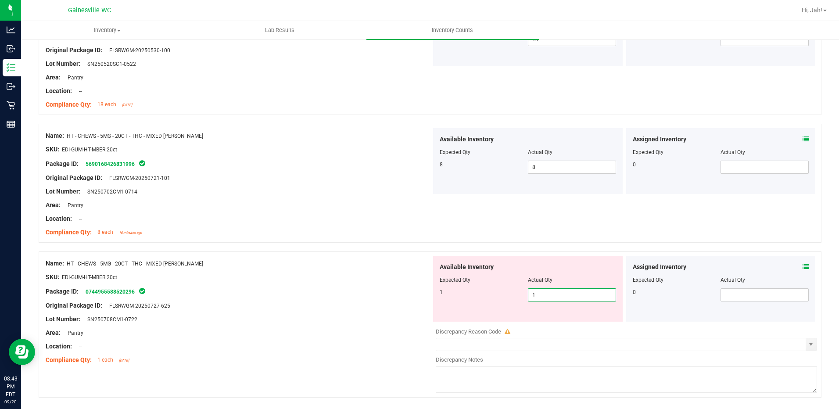
click at [356, 275] on div "Name: HT - CHEWS - 5MG - 20CT - THC - MIXED BERRY SKU: EDI-GUM-HT-MBER.20ct Pac…" at bounding box center [239, 312] width 386 height 112
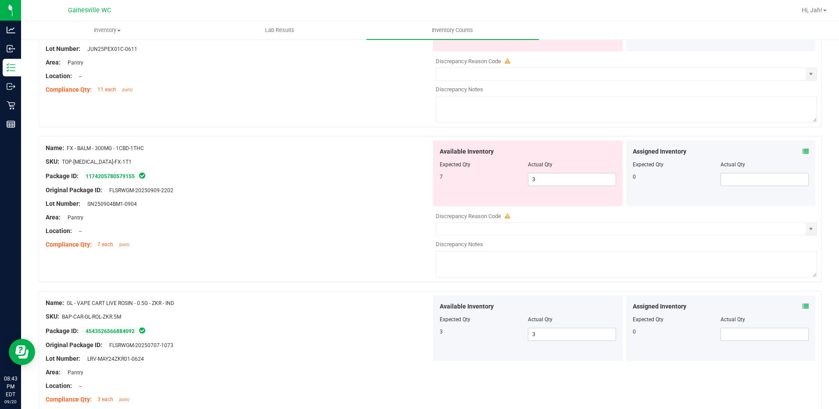
scroll to position [0, 0]
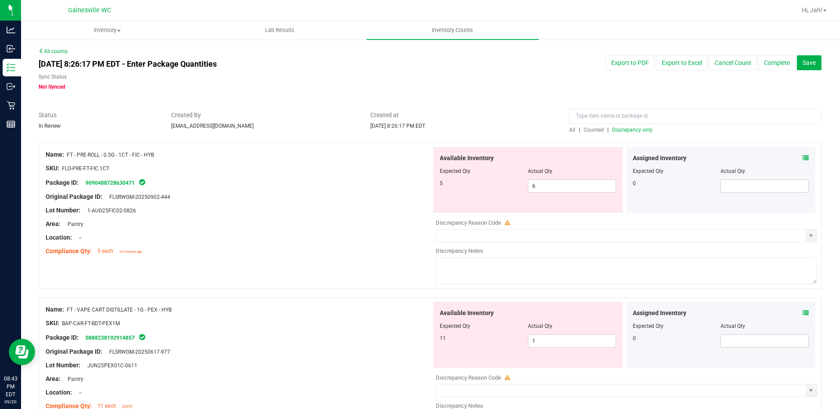
click at [641, 131] on span "Discrepancy only" at bounding box center [632, 130] width 40 height 6
drag, startPoint x: 647, startPoint y: 133, endPoint x: 642, endPoint y: 133, distance: 4.8
click at [646, 133] on div "All | Counted | Discrepancy only" at bounding box center [695, 130] width 252 height 8
click at [642, 133] on div "All | Counted | Discrepancy only" at bounding box center [695, 130] width 252 height 8
click at [642, 132] on span "Discrepancy only" at bounding box center [632, 130] width 40 height 6
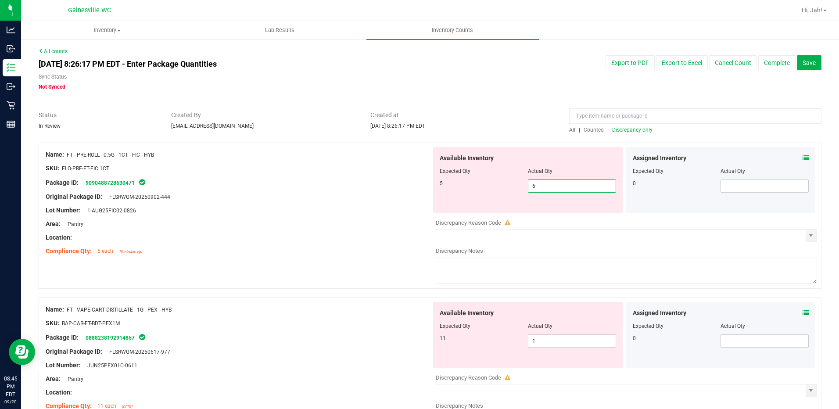
click at [561, 183] on span "6 6" at bounding box center [572, 185] width 88 height 13
drag, startPoint x: 567, startPoint y: 186, endPoint x: 487, endPoint y: 186, distance: 79.9
click at [487, 186] on div "5 6 6" at bounding box center [528, 185] width 176 height 13
type input "5"
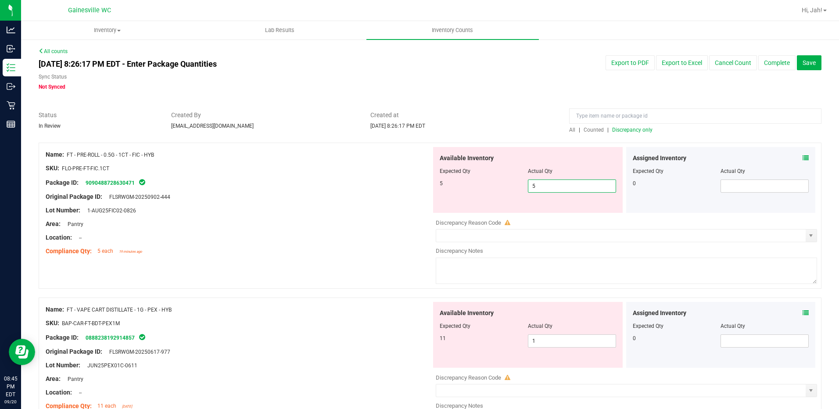
click at [346, 269] on div "Name: FT - PRE-ROLL - 0.5G - 1CT - FIC - HYB SKU: FLO-PRE-FT-FIC.1CT Package ID…" at bounding box center [430, 220] width 783 height 155
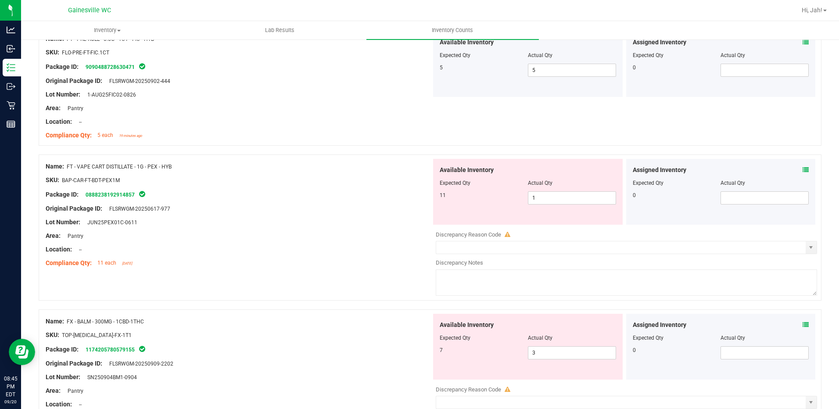
scroll to position [132, 0]
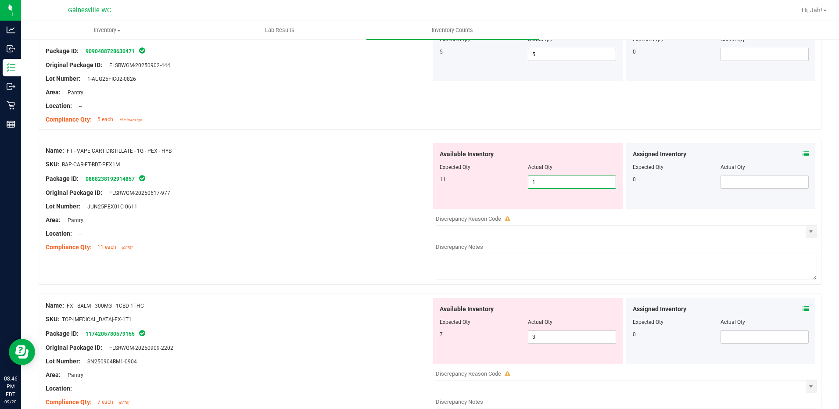
click at [538, 182] on span "1 1" at bounding box center [572, 182] width 88 height 13
type input "11"
click at [423, 197] on div at bounding box center [239, 199] width 386 height 4
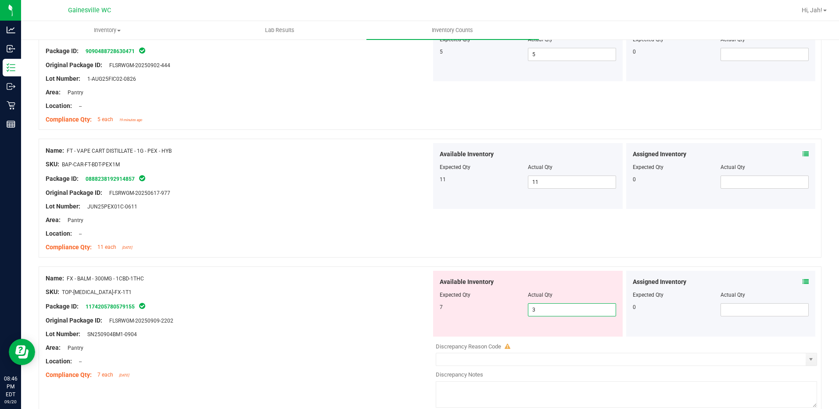
drag, startPoint x: 559, startPoint y: 306, endPoint x: 505, endPoint y: 307, distance: 53.5
click at [505, 307] on div "7 3 3" at bounding box center [528, 309] width 176 height 13
type input "7"
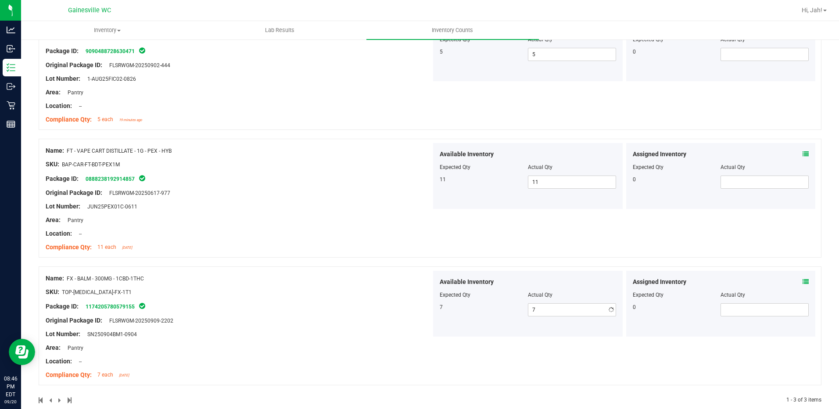
drag, startPoint x: 283, startPoint y: 353, endPoint x: 357, endPoint y: 301, distance: 90.3
click at [284, 352] on div at bounding box center [239, 354] width 386 height 4
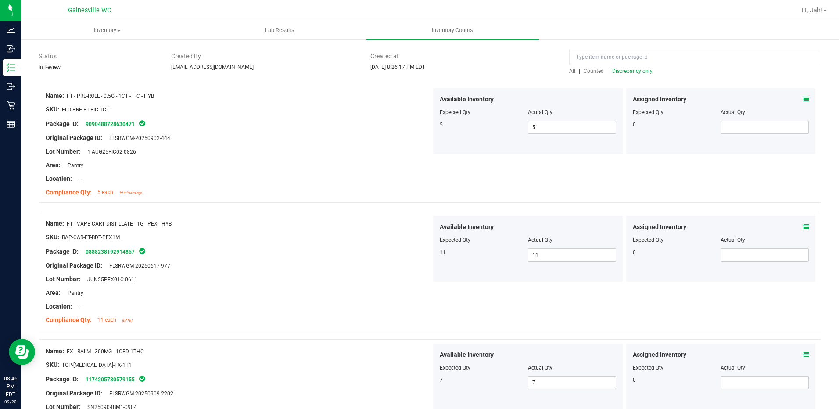
scroll to position [0, 0]
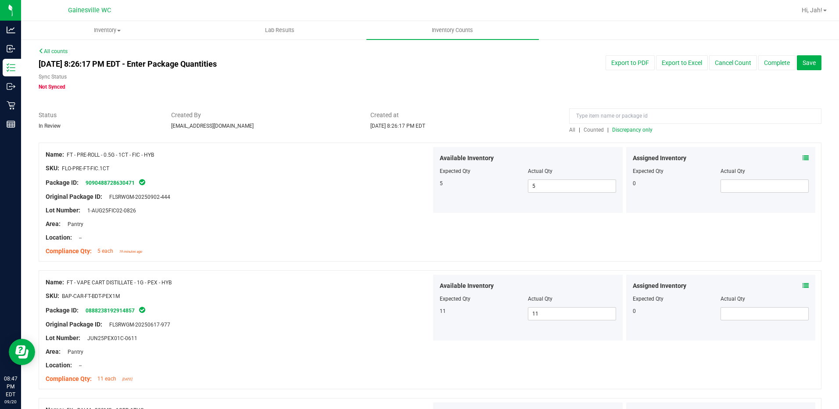
click at [638, 131] on span "Discrepancy only" at bounding box center [632, 130] width 40 height 6
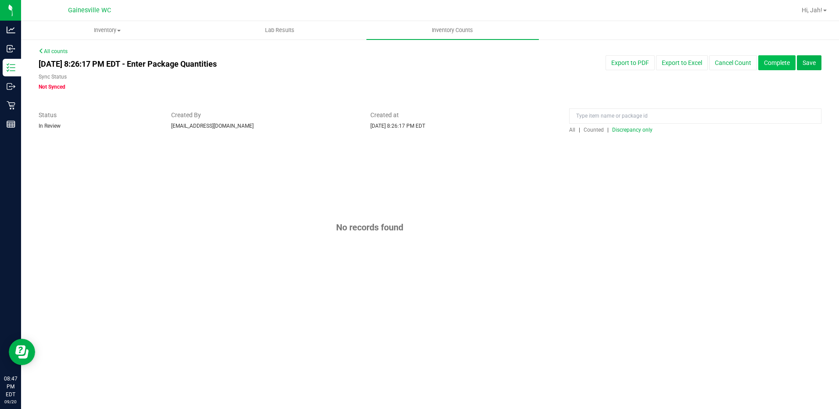
click at [782, 66] on button "Complete" at bounding box center [776, 62] width 37 height 15
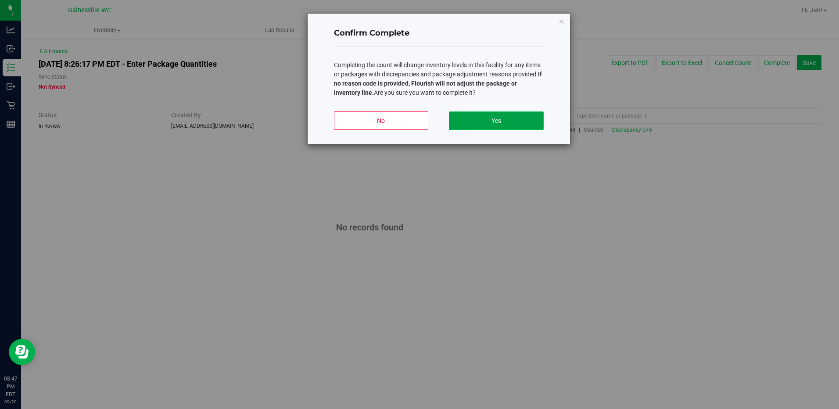
click at [510, 127] on button "Yes" at bounding box center [496, 120] width 94 height 18
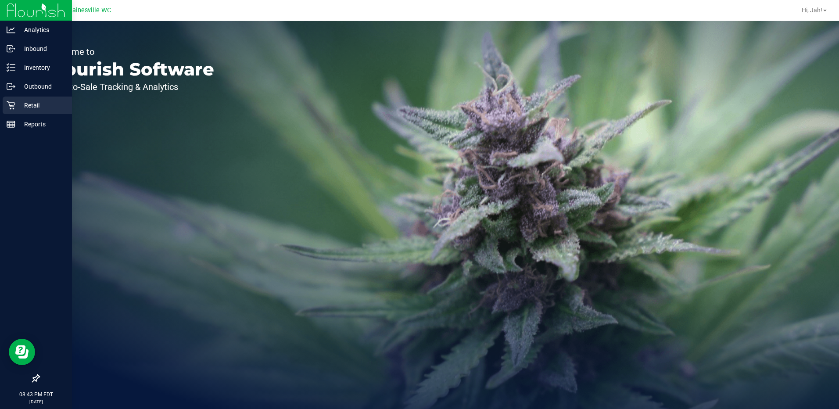
click at [19, 103] on p "Retail" at bounding box center [41, 105] width 53 height 11
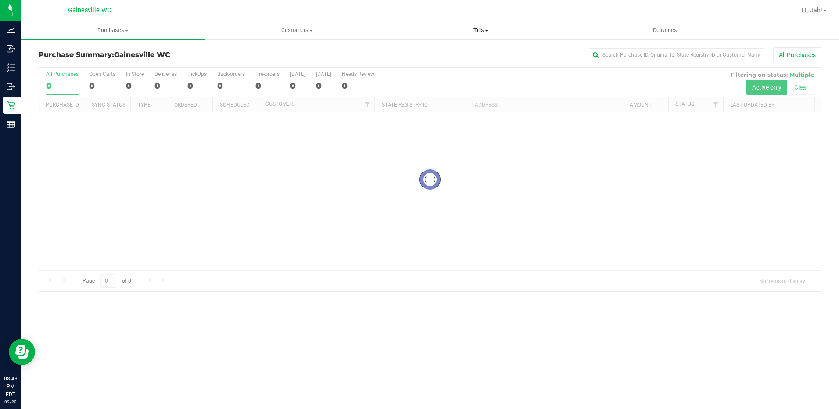
click at [484, 27] on span "Tills" at bounding box center [481, 30] width 183 height 8
click at [480, 49] on li "Manage tills" at bounding box center [481, 53] width 184 height 11
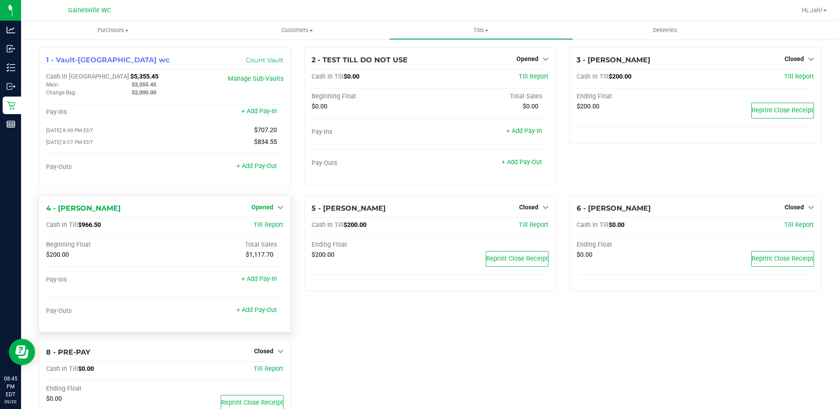
click at [255, 207] on span "Opened" at bounding box center [262, 207] width 22 height 7
click at [256, 225] on link "Close Till" at bounding box center [263, 225] width 24 height 7
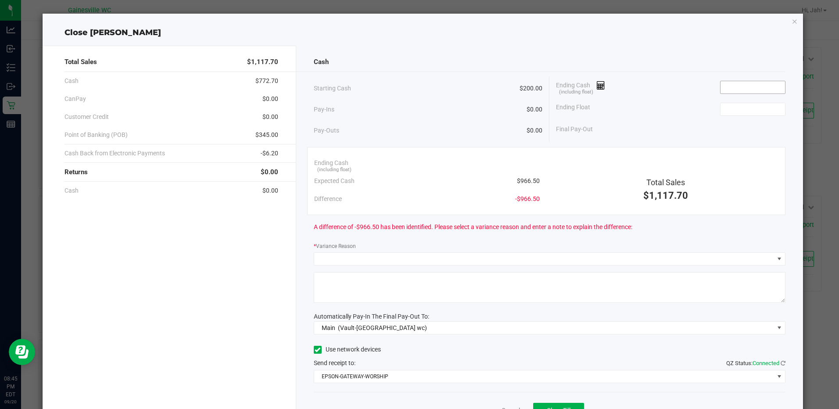
click at [722, 85] on input at bounding box center [752, 87] width 65 height 12
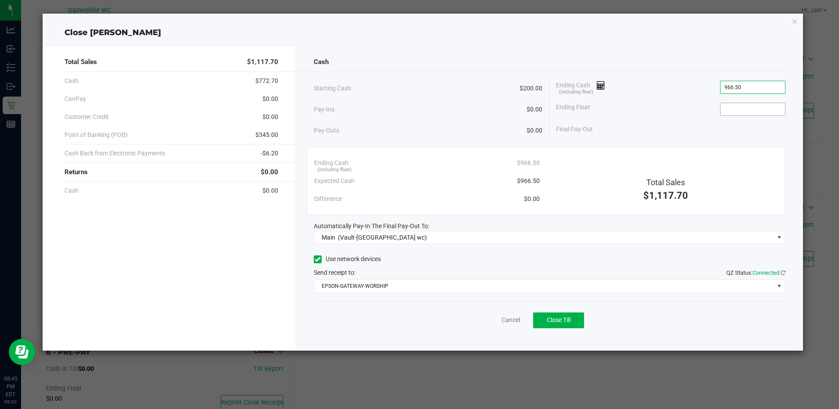
type input "$966.50"
click at [775, 113] on input at bounding box center [752, 109] width 65 height 12
type input "$200.00"
click at [546, 316] on button "Close Till" at bounding box center [558, 320] width 51 height 16
click at [489, 321] on link "Dismiss" at bounding box center [491, 319] width 21 height 9
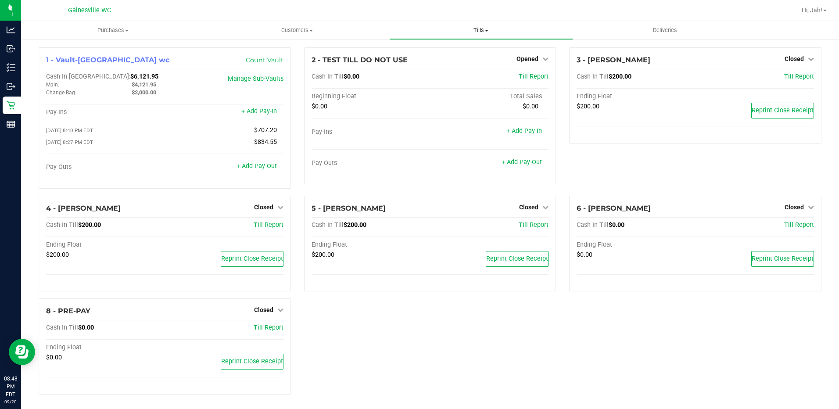
click at [490, 29] on span "Tills" at bounding box center [481, 30] width 183 height 8
click at [473, 61] on span "Reconcile e-payments" at bounding box center [432, 63] width 87 height 7
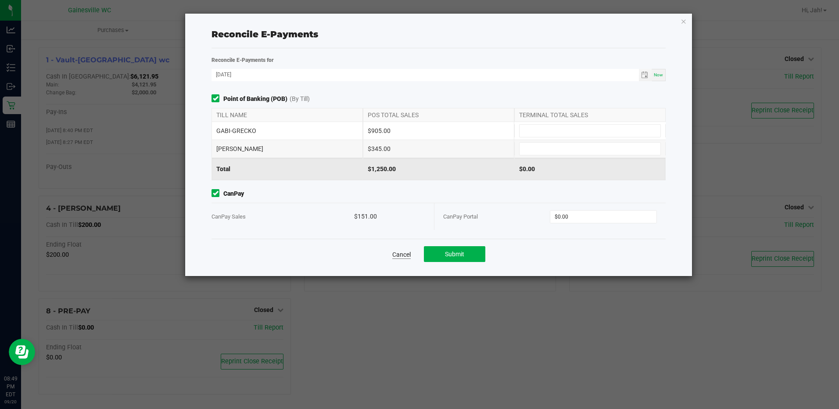
click at [396, 256] on link "Cancel" at bounding box center [401, 254] width 18 height 9
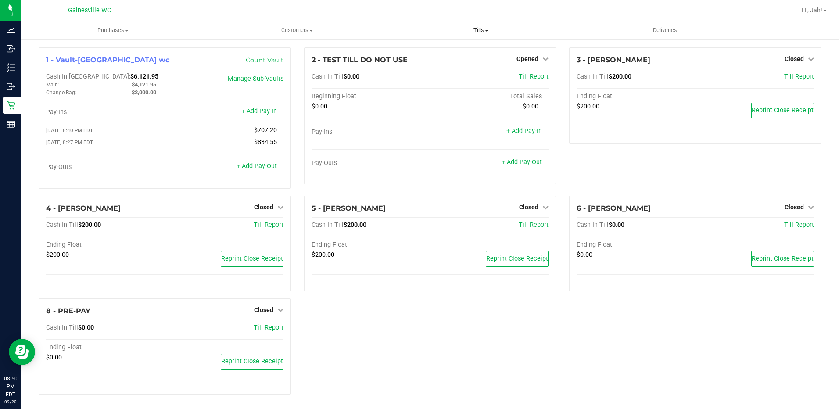
click at [487, 31] on span at bounding box center [487, 31] width 4 height 2
click at [466, 66] on span "Reconcile e-payments" at bounding box center [432, 63] width 87 height 7
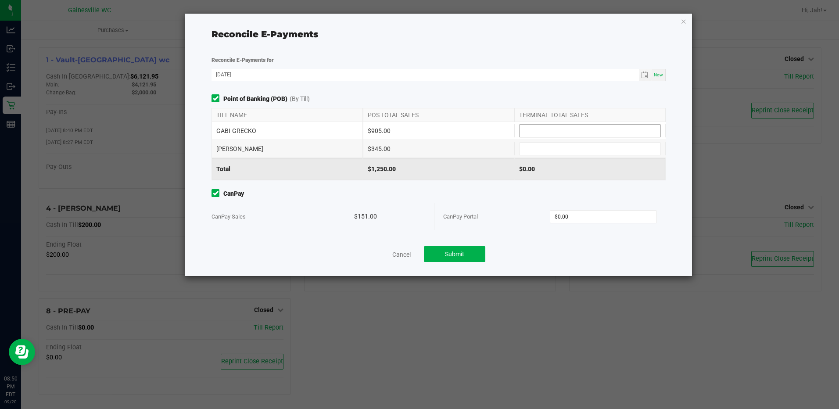
click at [576, 131] on input at bounding box center [590, 131] width 141 height 12
type input "$905.00"
click at [579, 150] on input at bounding box center [590, 149] width 141 height 12
type input "$345.00"
click at [569, 214] on input "0" at bounding box center [603, 217] width 106 height 12
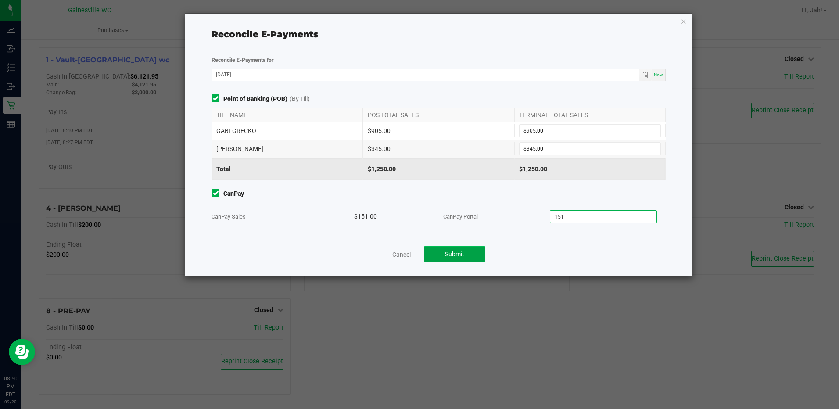
type input "$151.00"
click at [451, 253] on span "Submit" at bounding box center [454, 254] width 19 height 7
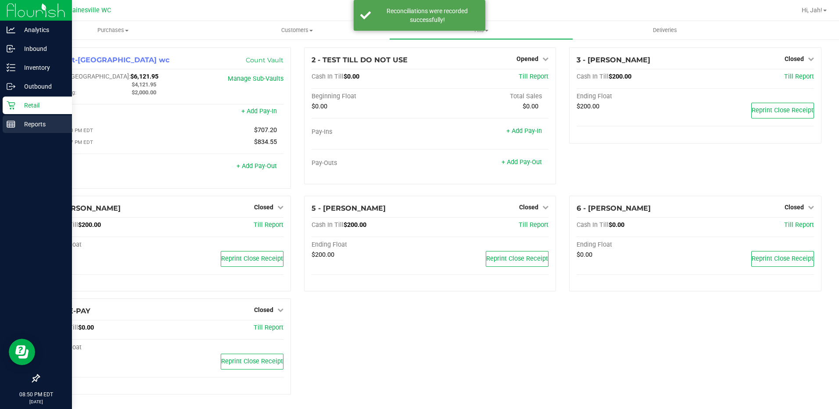
click at [25, 124] on p "Reports" at bounding box center [41, 124] width 53 height 11
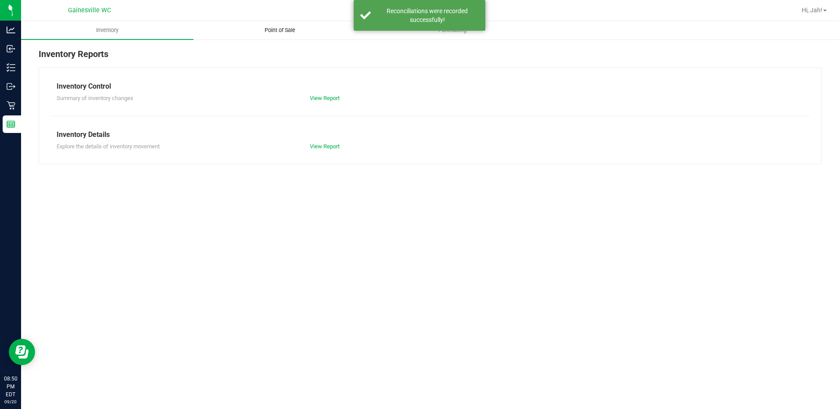
click at [265, 31] on span "Point of Sale" at bounding box center [280, 30] width 54 height 8
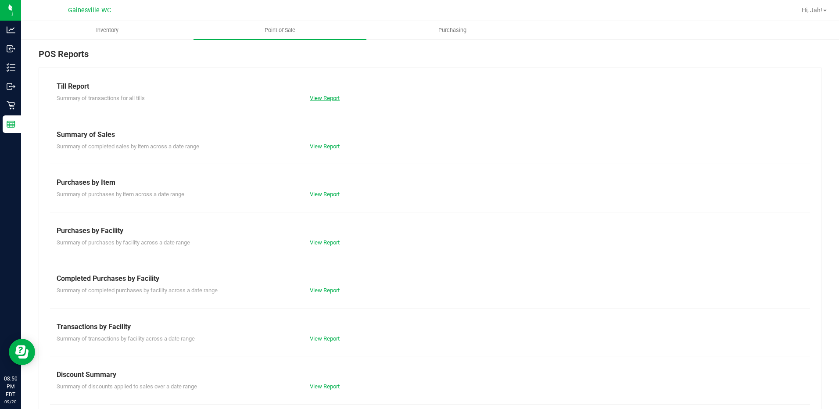
click at [325, 97] on link "View Report" at bounding box center [325, 98] width 30 height 7
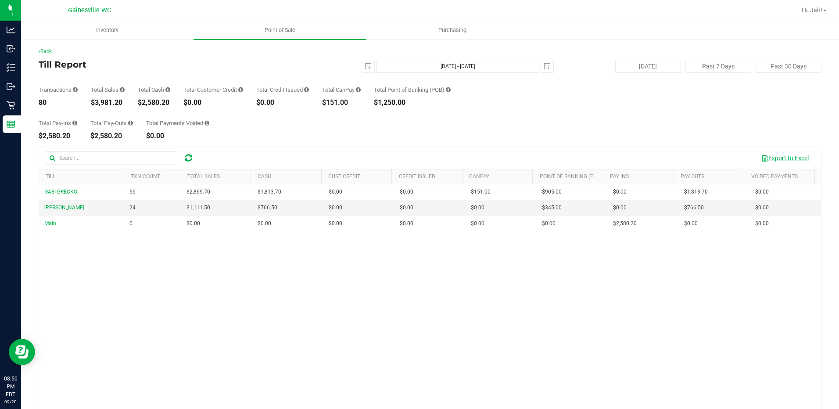
click at [785, 158] on button "Export to Excel" at bounding box center [785, 158] width 59 height 15
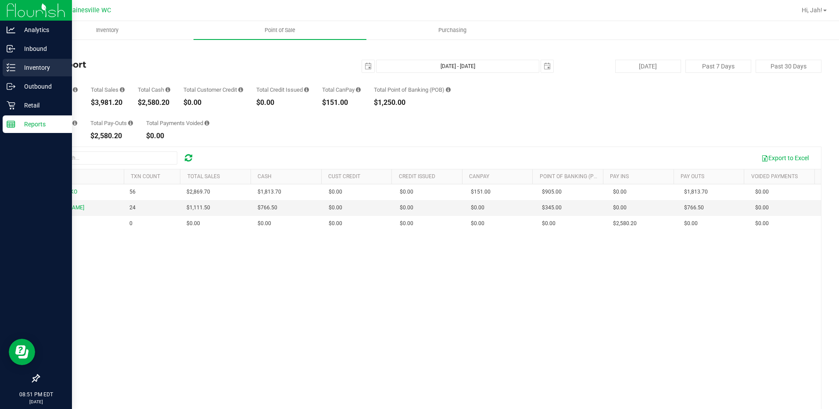
click at [18, 64] on p "Inventory" at bounding box center [41, 67] width 53 height 11
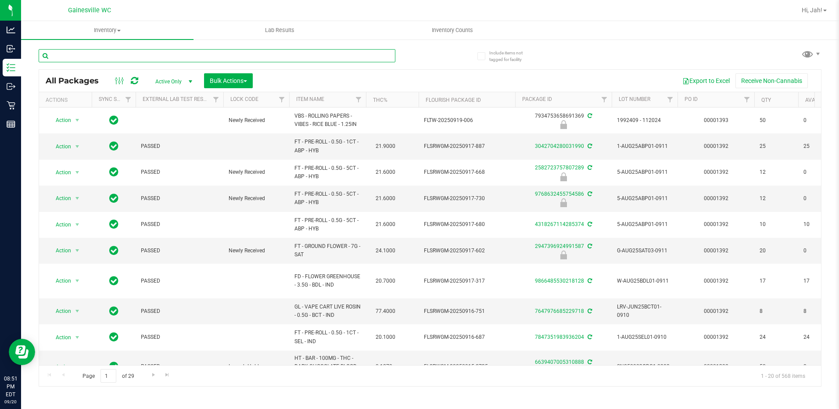
click at [88, 54] on input "text" at bounding box center [217, 55] width 357 height 13
type input "812578003204"
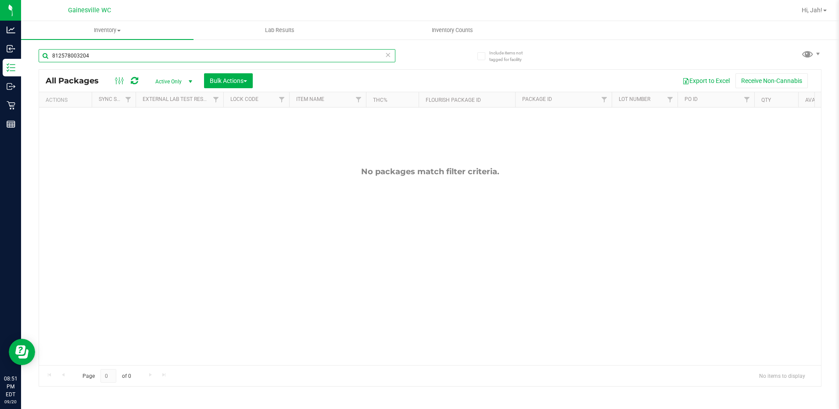
drag, startPoint x: 93, startPoint y: 56, endPoint x: 29, endPoint y: 56, distance: 64.1
click at [29, 56] on div "Include items not tagged for facility 812578003204 All Packages Active Only Act…" at bounding box center [430, 173] width 818 height 268
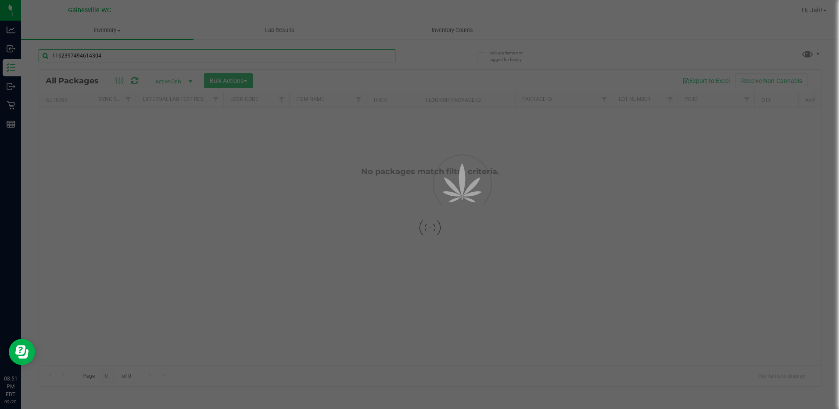
type input "1162397494614304"
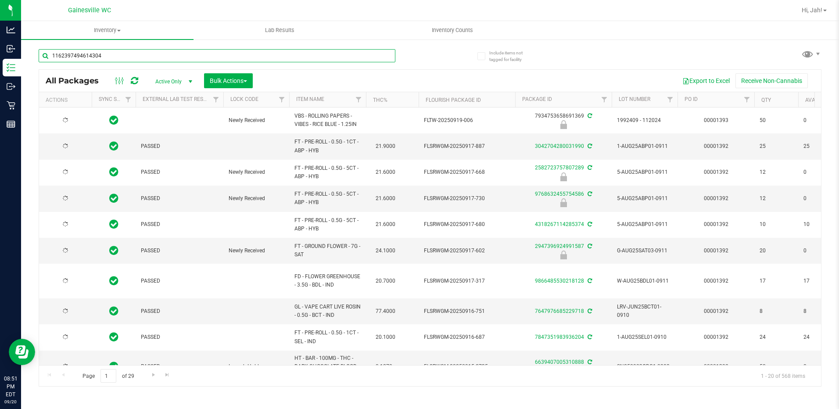
type input "2026-03-16"
type input "2026-03-17"
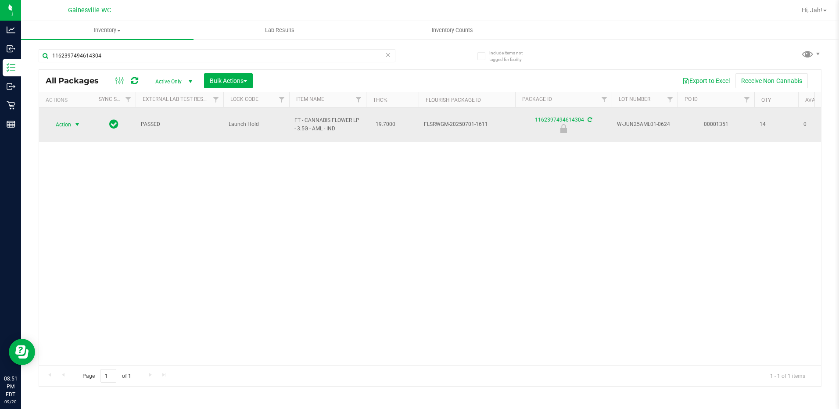
click at [75, 121] on span "select" at bounding box center [77, 124] width 7 height 7
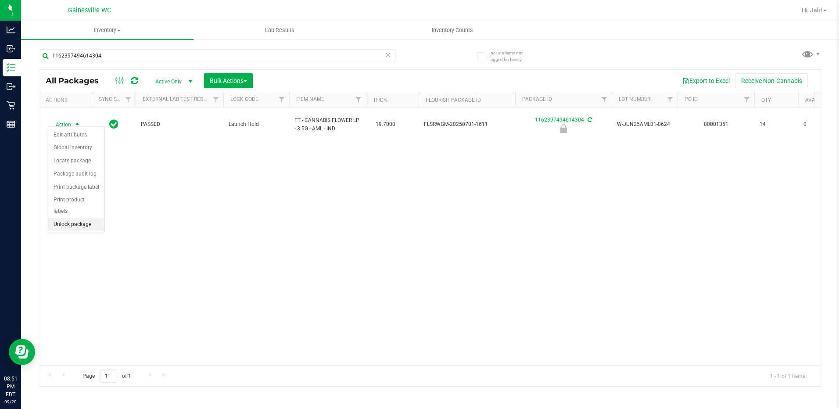
click at [56, 218] on li "Unlock package" at bounding box center [76, 224] width 56 height 13
